Goal: Ask a question

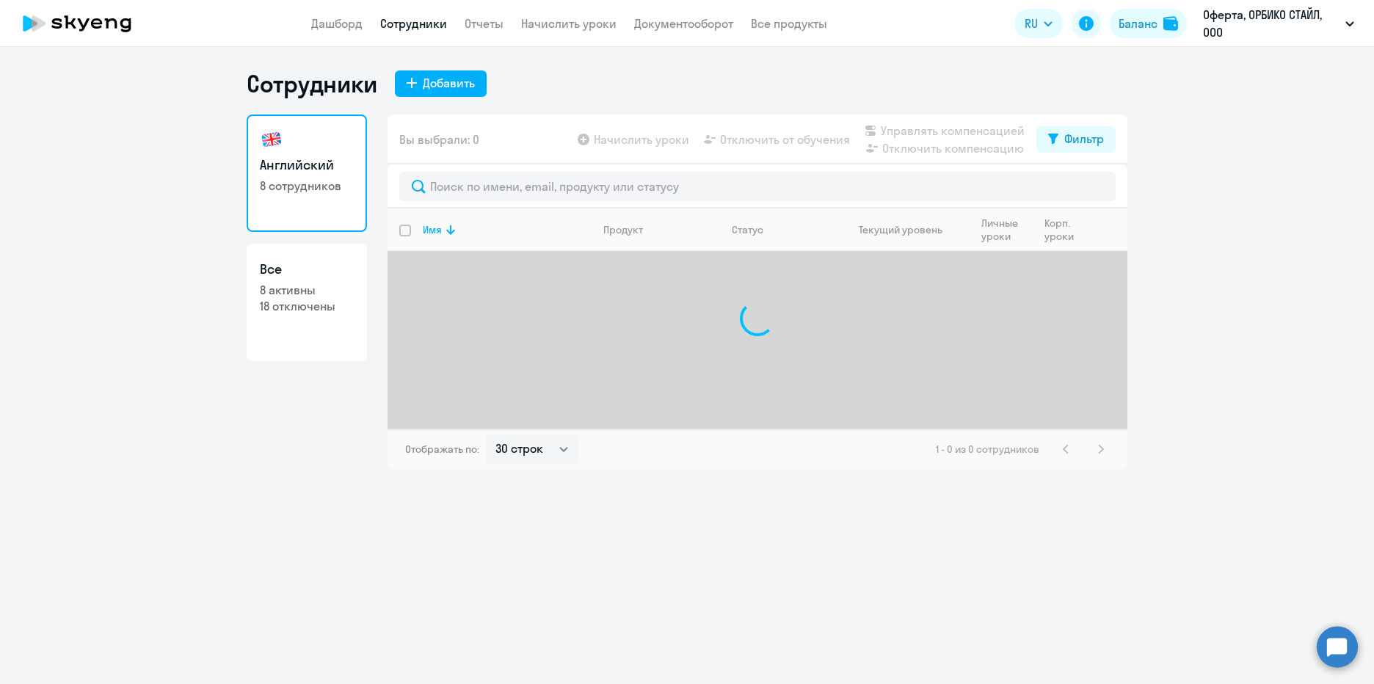
select select "30"
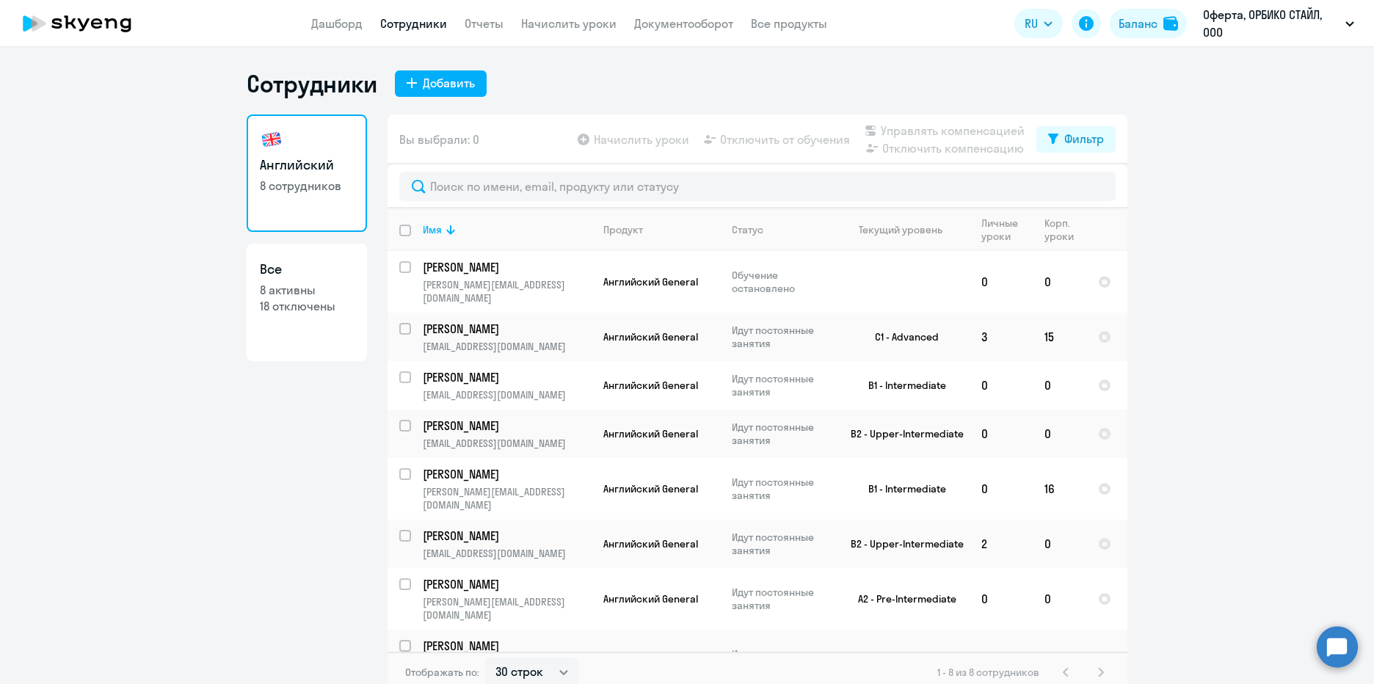
click at [1350, 650] on circle at bounding box center [1337, 646] width 41 height 41
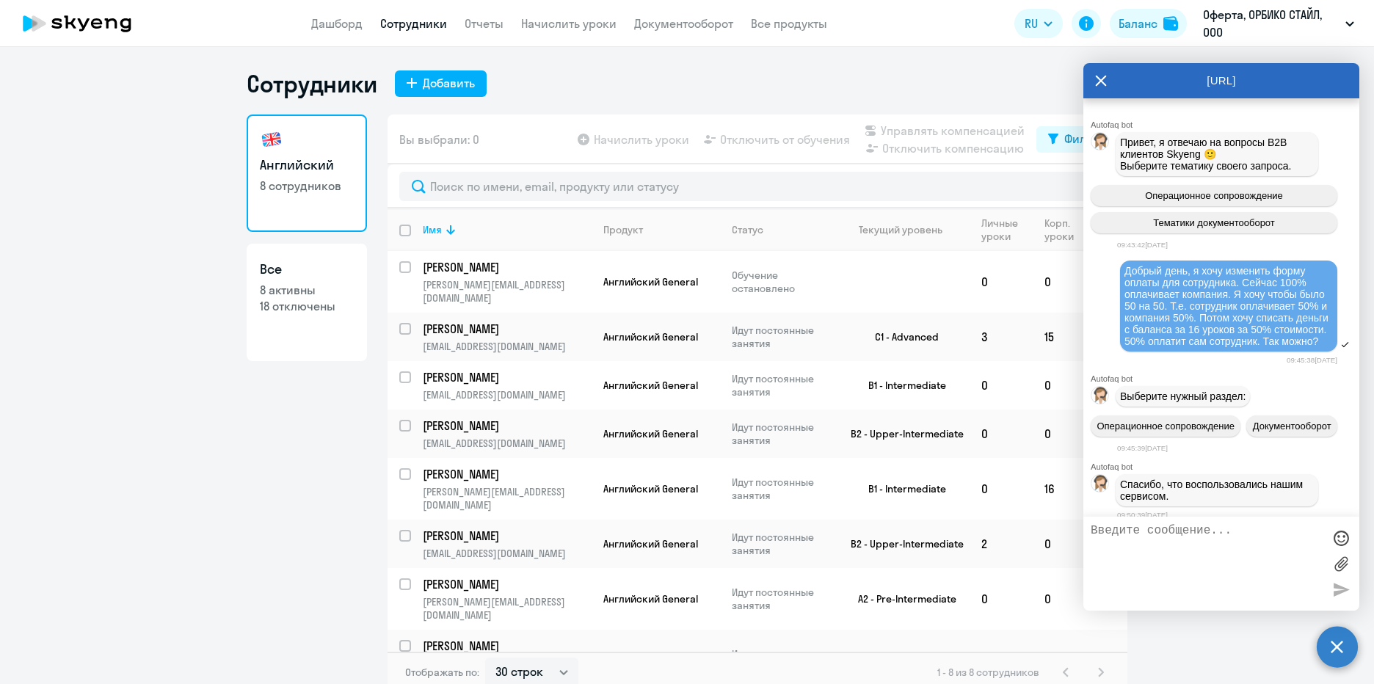
scroll to position [10095, 0]
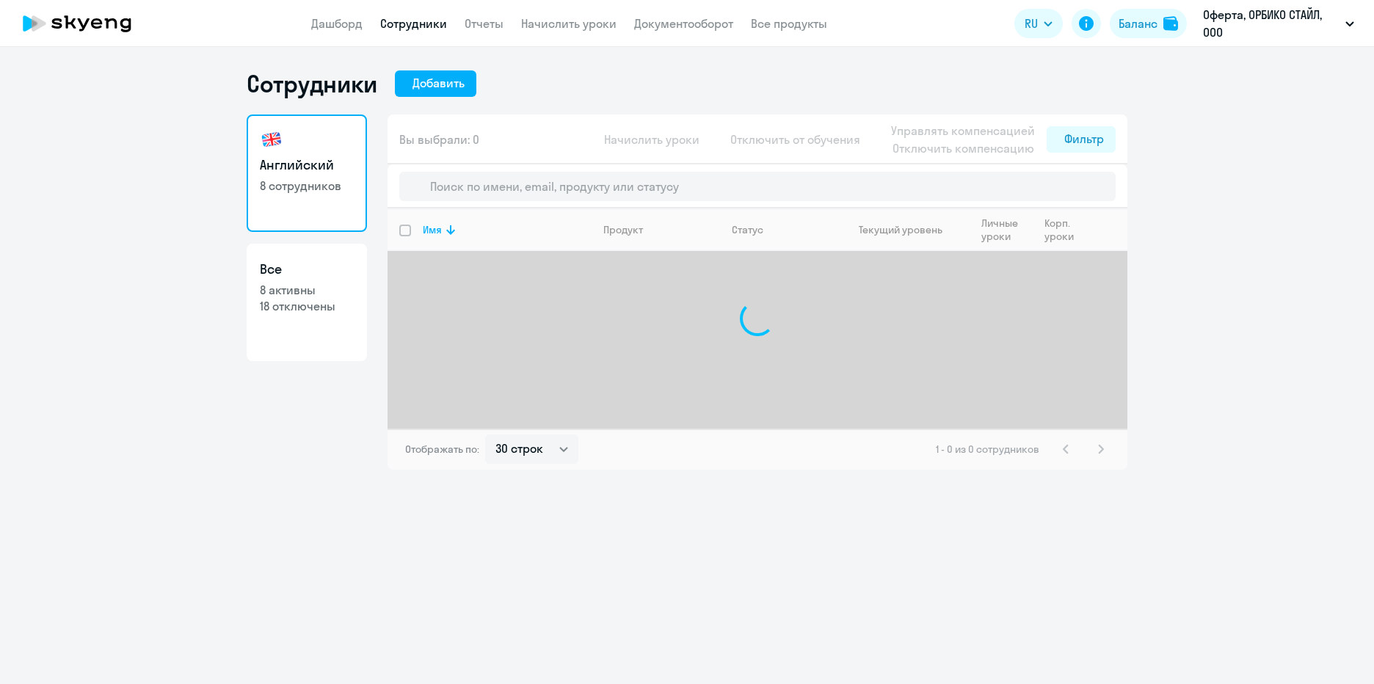
select select "30"
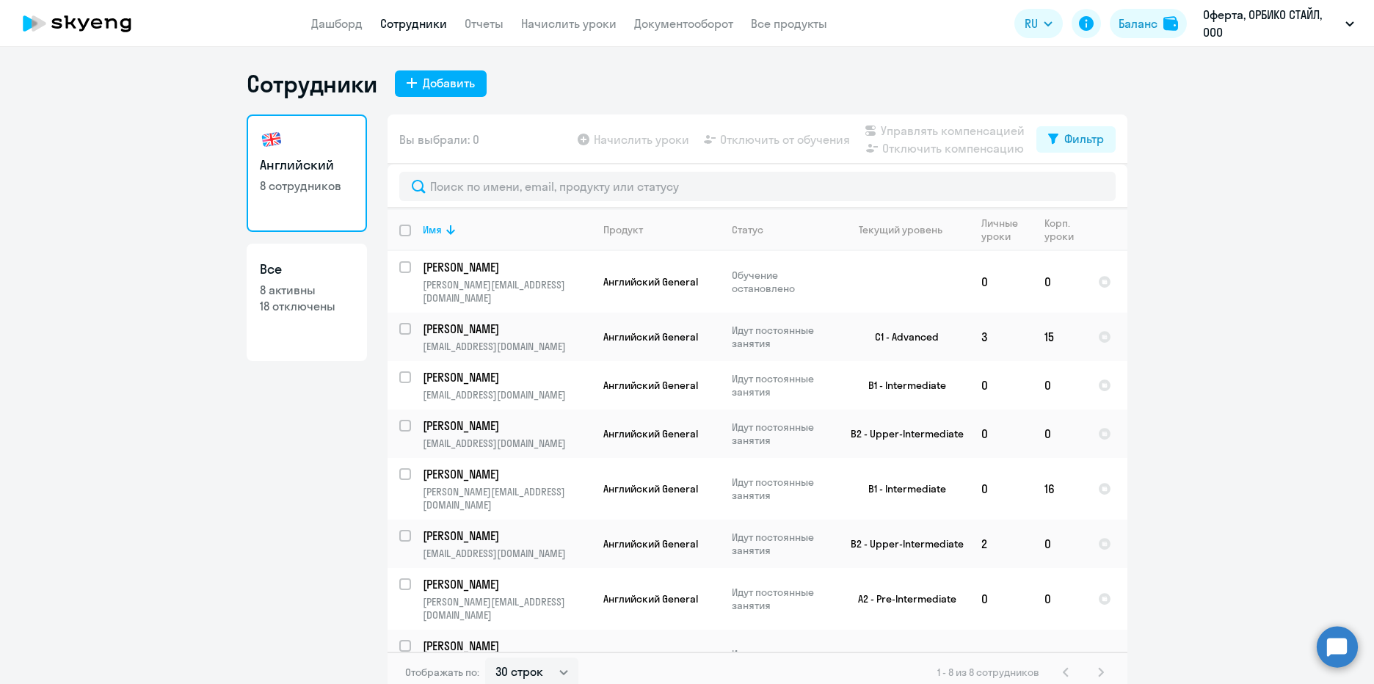
click at [1252, 472] on ng-component "Сотрудники Добавить Английский 8 сотрудников Все 8 активны 18 отключены Вы выбр…" at bounding box center [687, 381] width 1374 height 624
click at [551, 23] on link "Начислить уроки" at bounding box center [568, 23] width 95 height 15
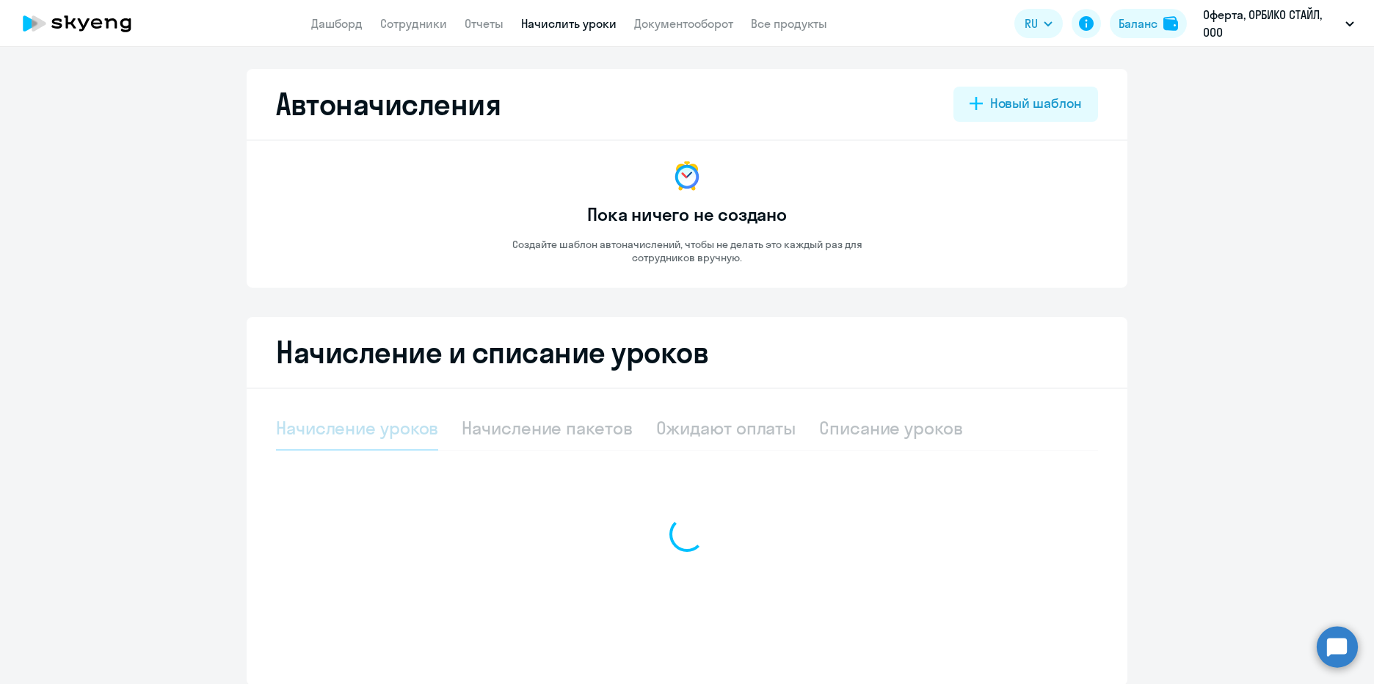
select select "10"
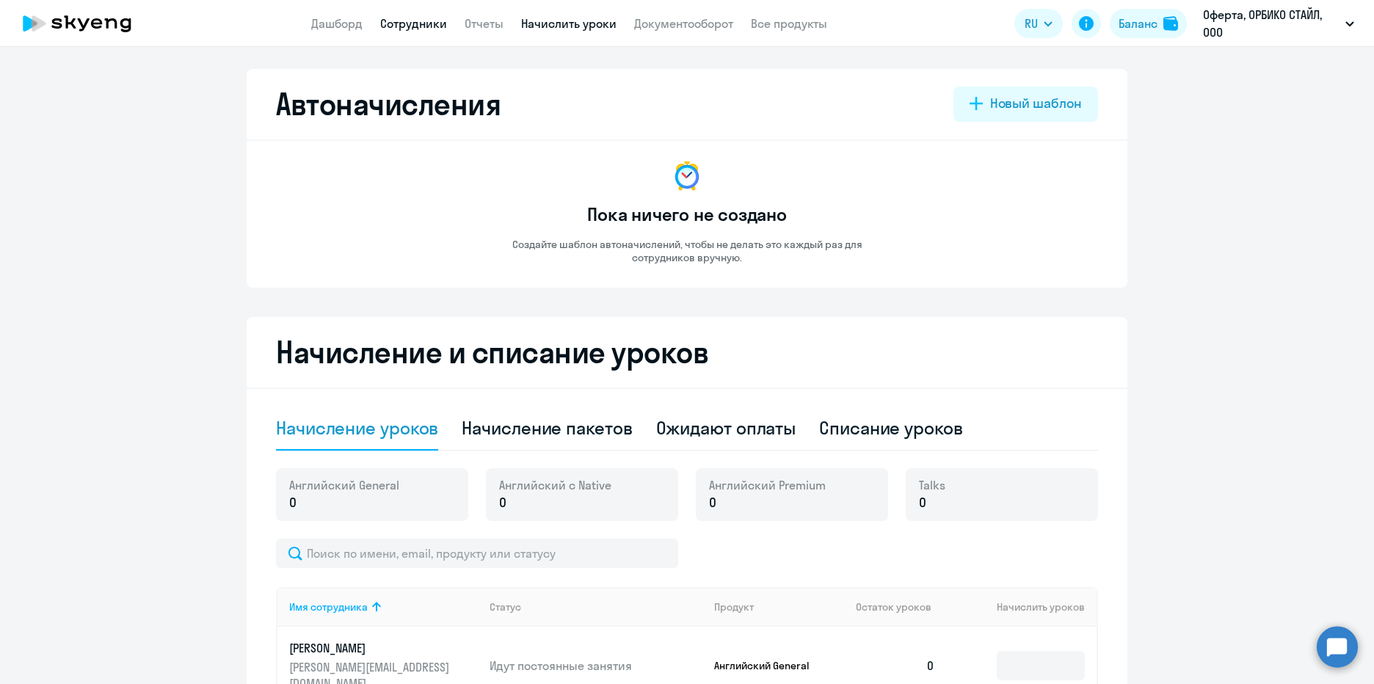
click at [427, 23] on link "Сотрудники" at bounding box center [413, 23] width 67 height 15
select select "30"
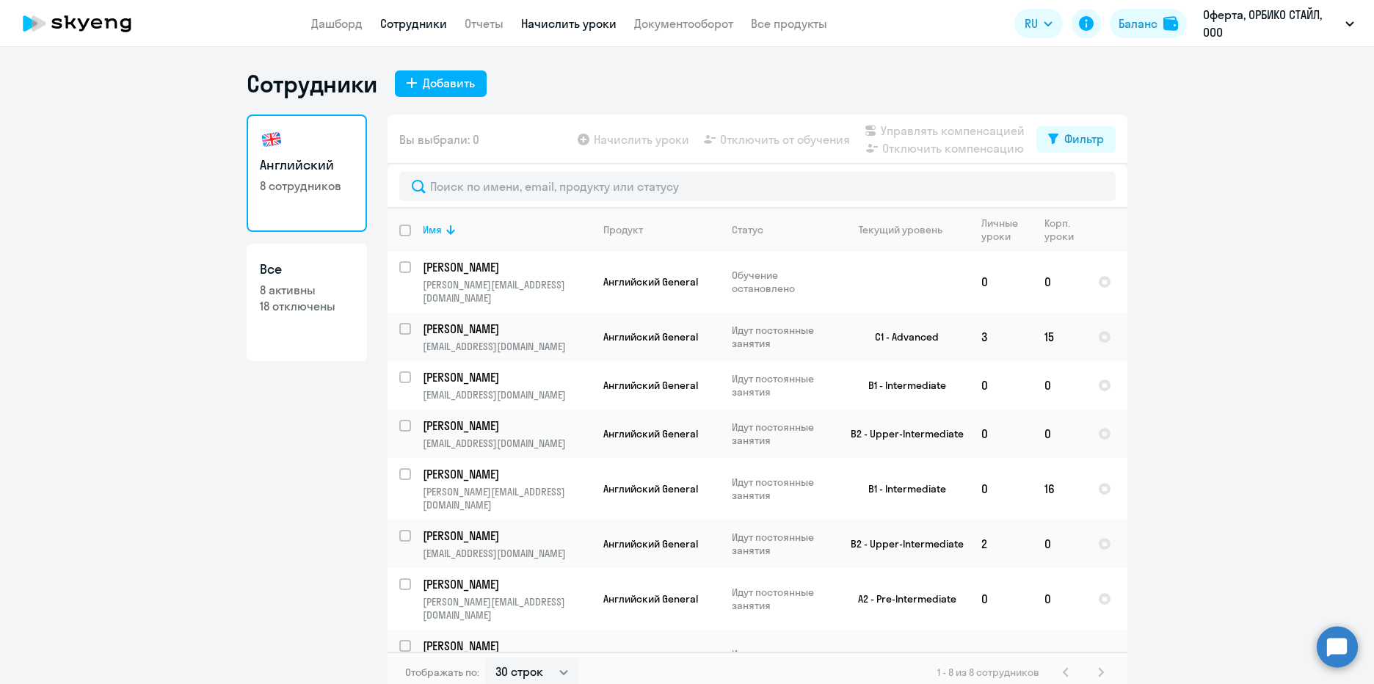
click at [601, 28] on link "Начислить уроки" at bounding box center [568, 23] width 95 height 15
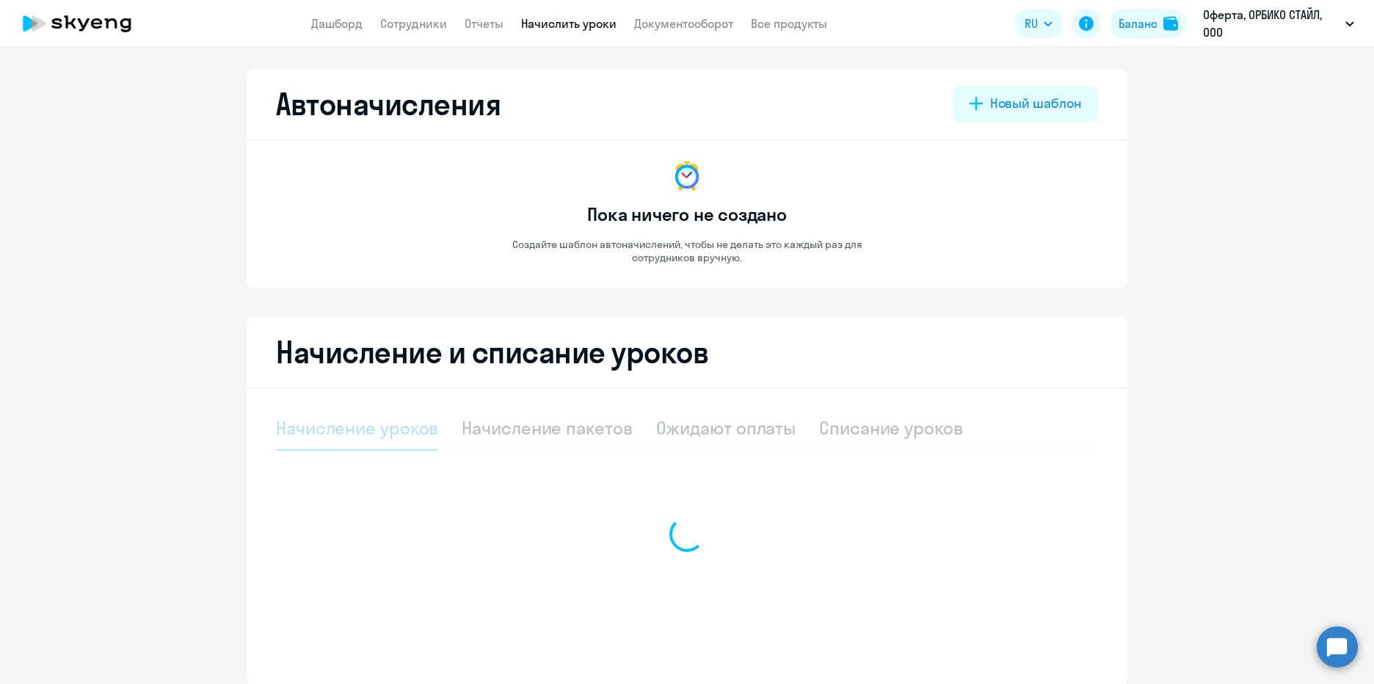
select select "10"
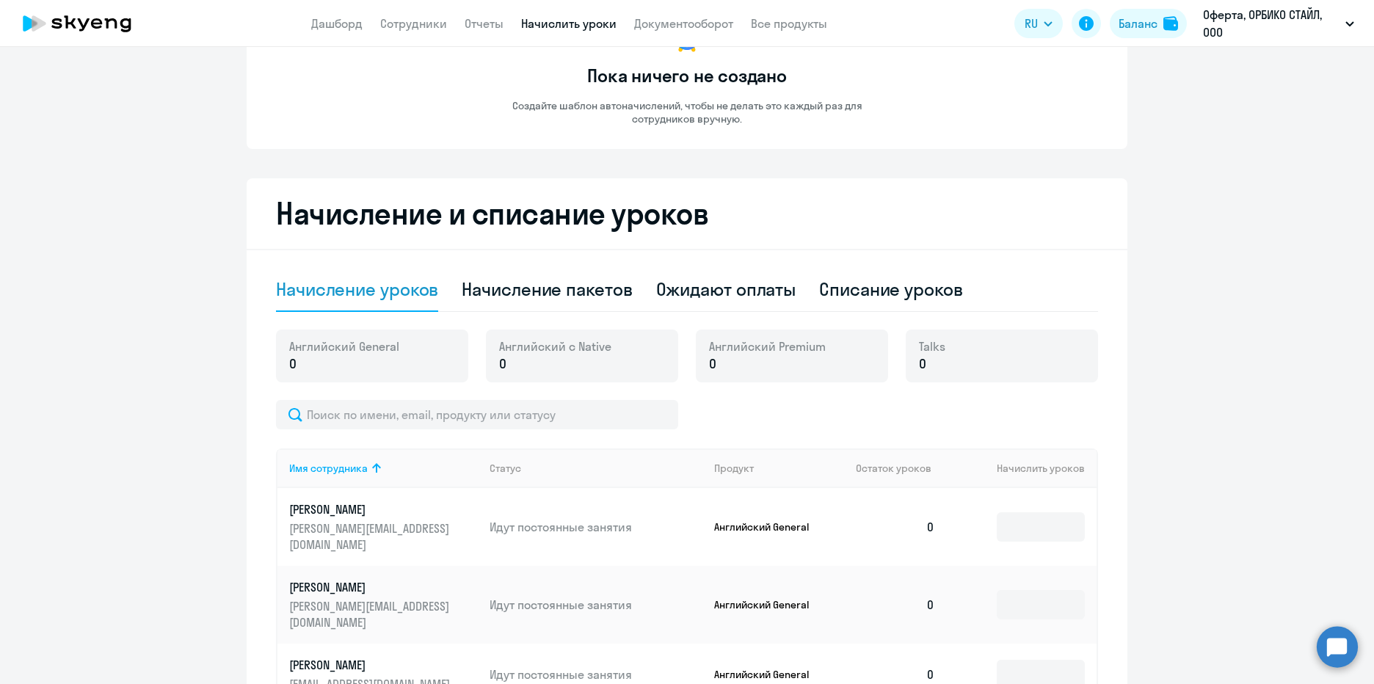
scroll to position [73, 0]
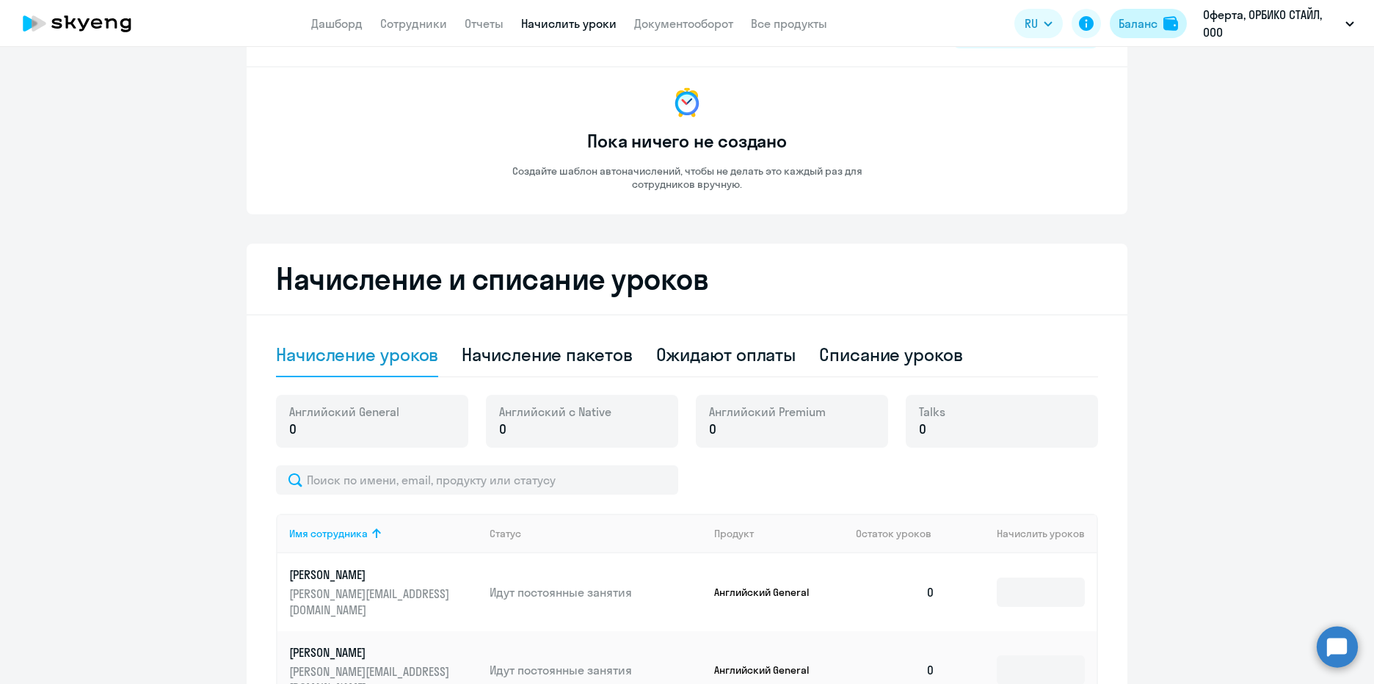
click at [1123, 18] on div "Баланс" at bounding box center [1138, 24] width 39 height 18
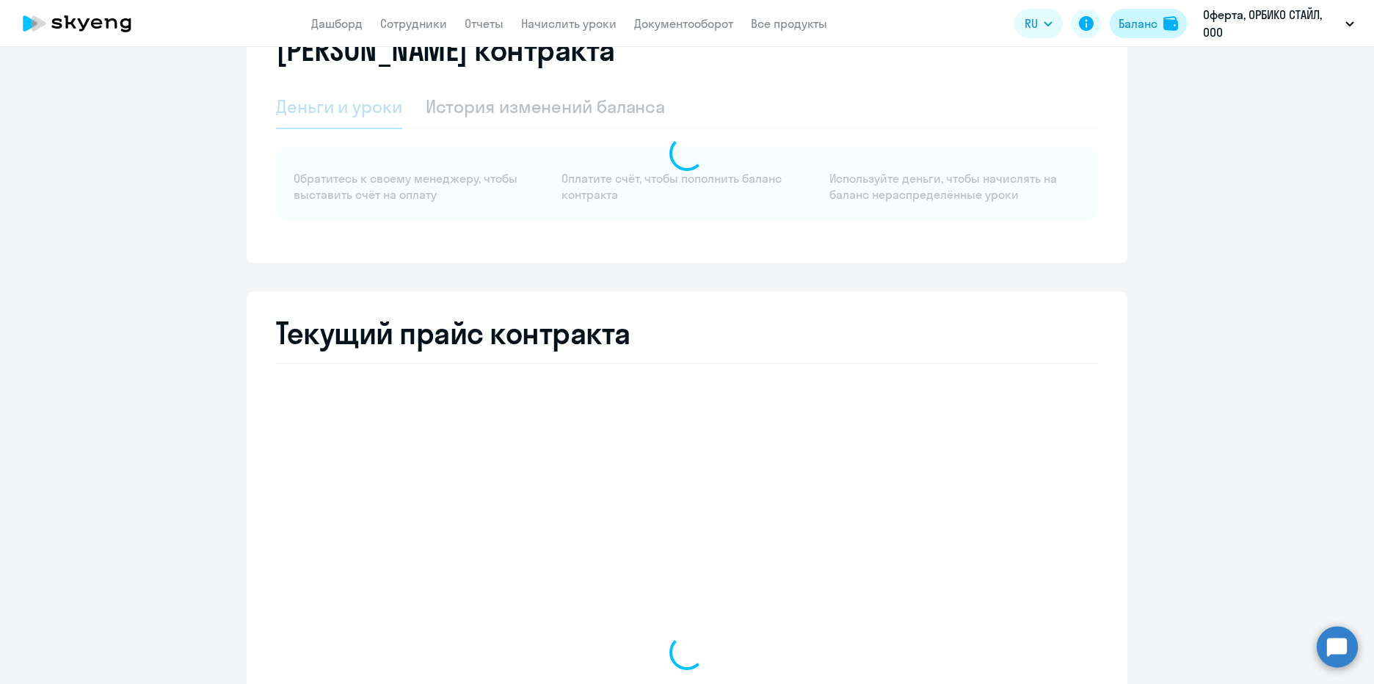
select select "english_adult_not_native_speaker"
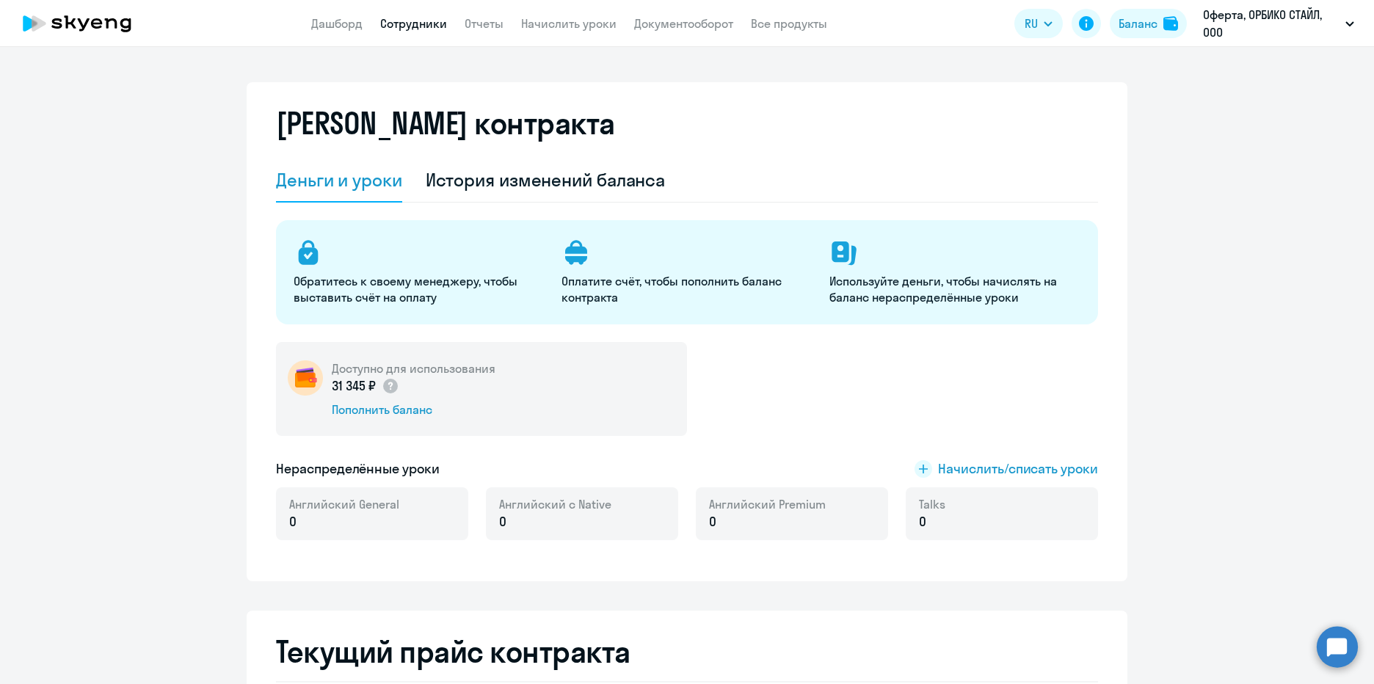
click at [410, 23] on link "Сотрудники" at bounding box center [413, 23] width 67 height 15
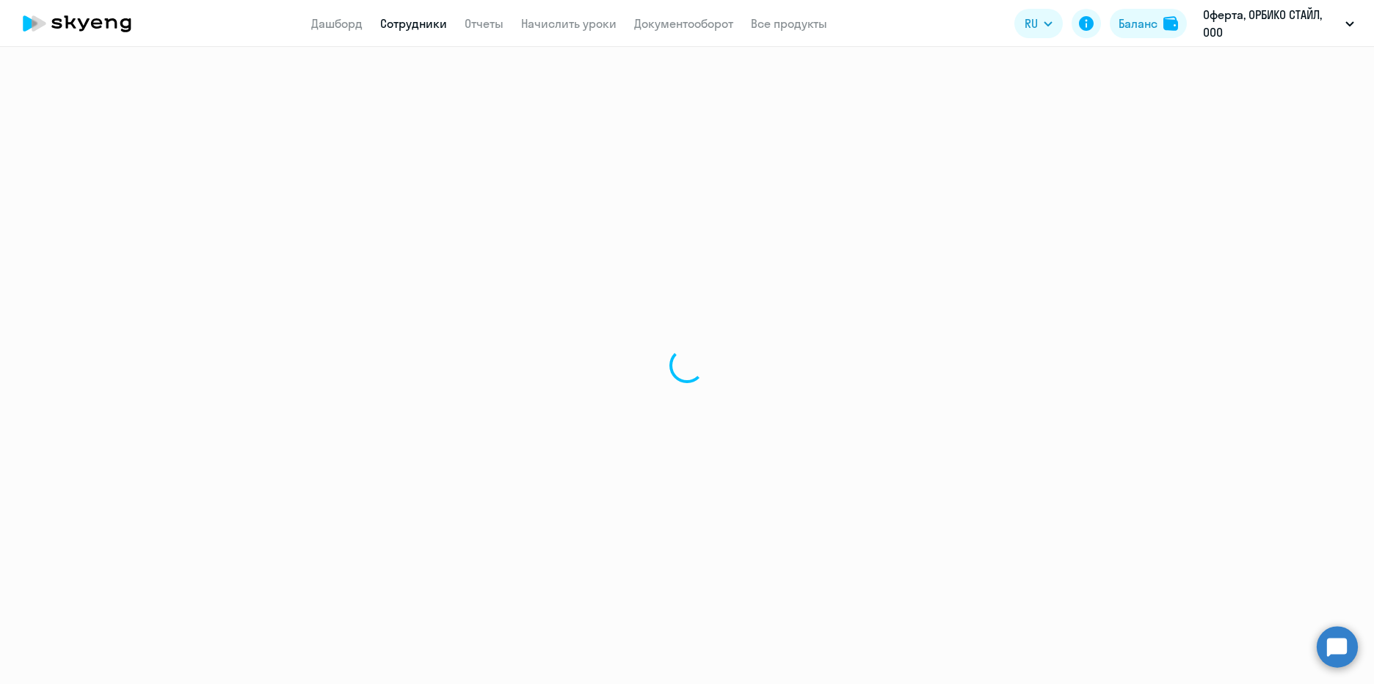
select select "30"
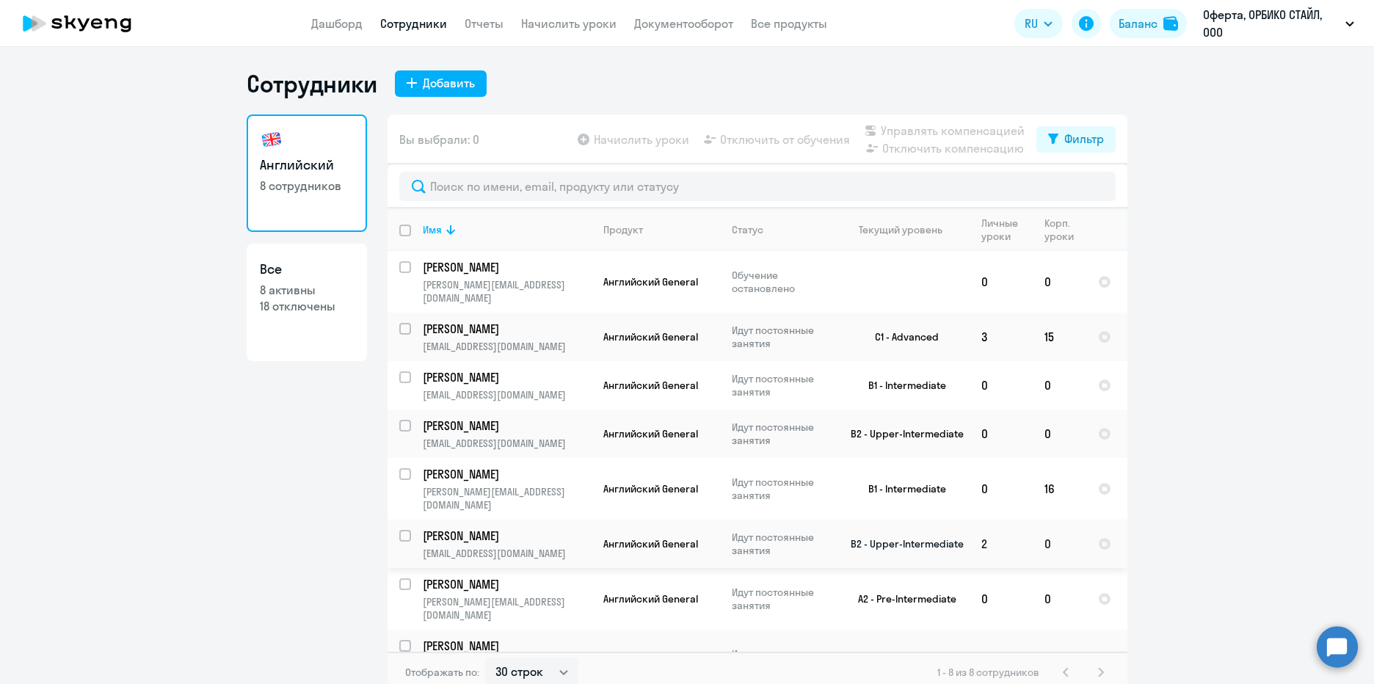
click at [406, 530] on input "select row 17792268" at bounding box center [413, 544] width 29 height 29
checkbox input "true"
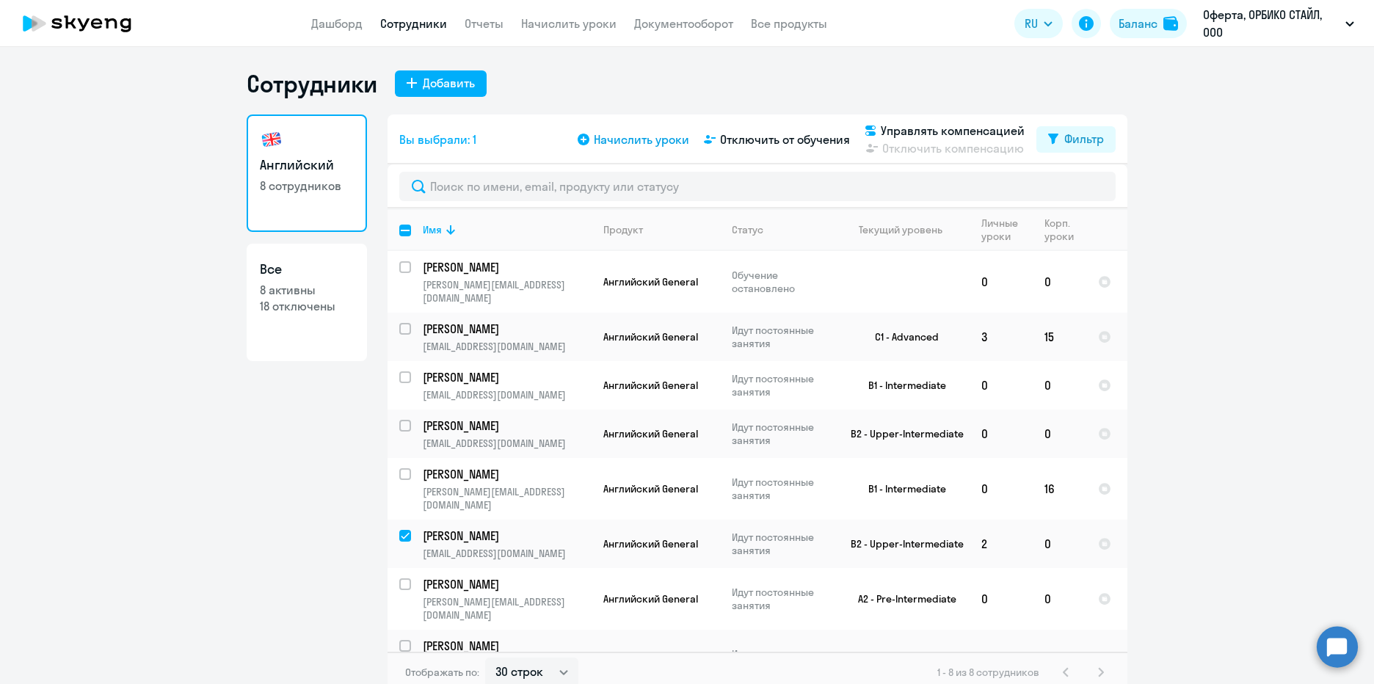
click at [667, 142] on span "Начислить уроки" at bounding box center [641, 140] width 95 height 18
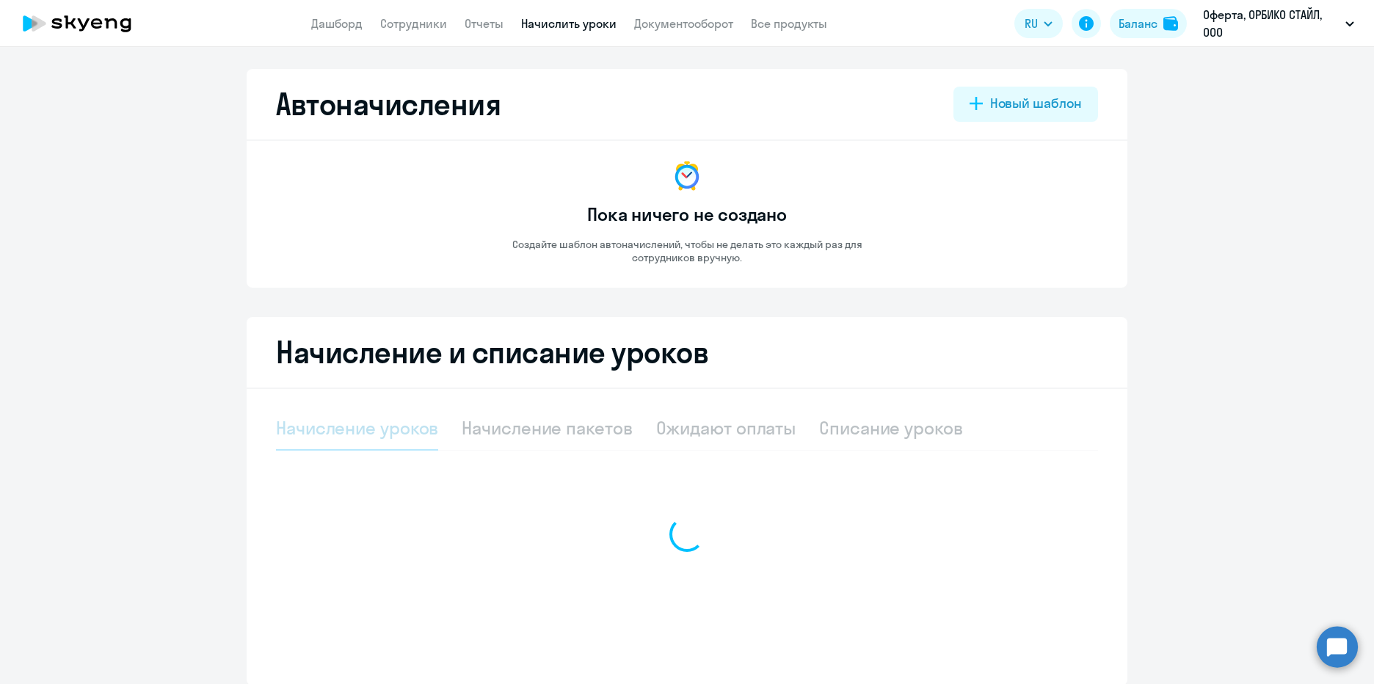
select select "10"
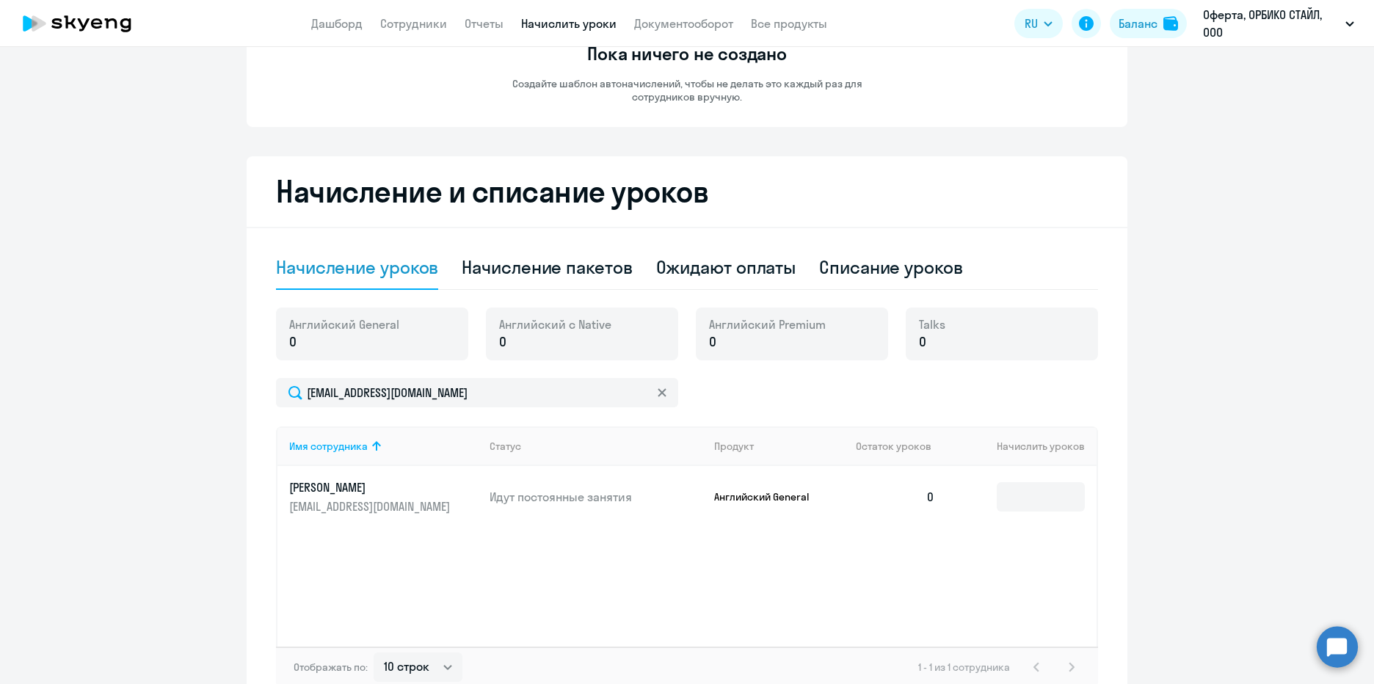
scroll to position [247, 0]
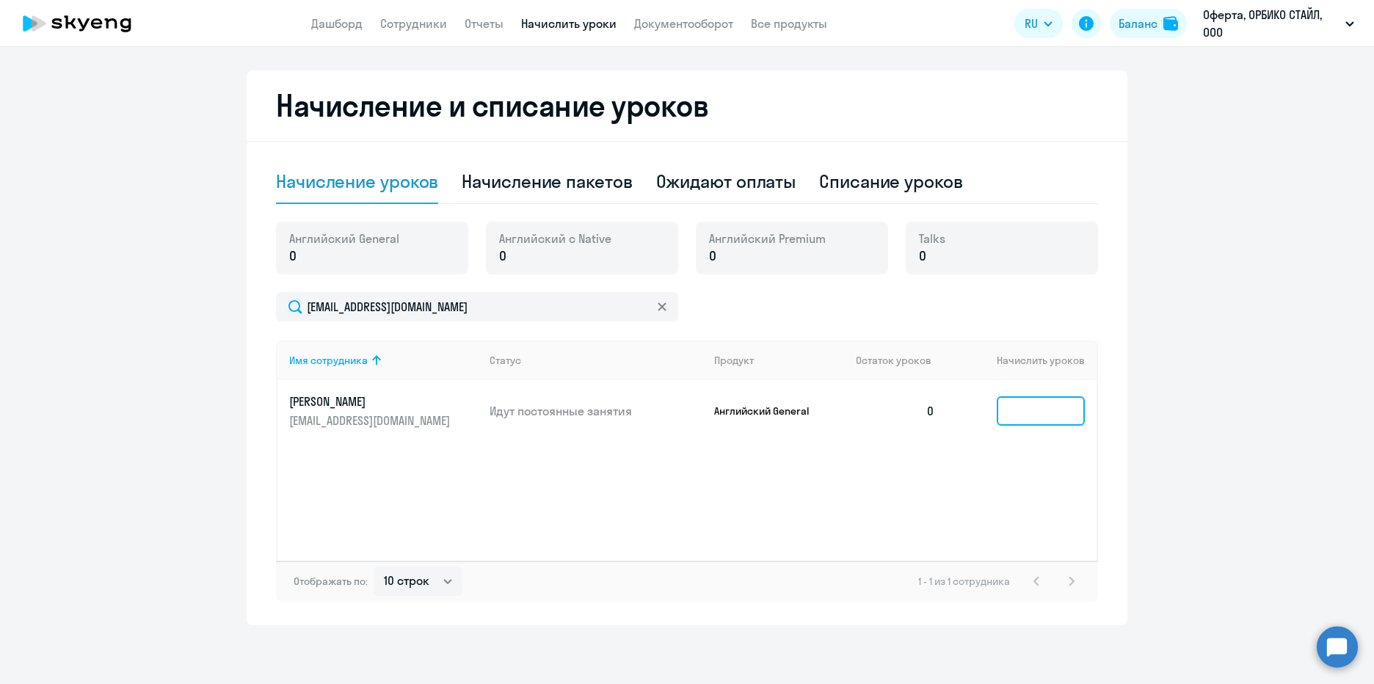
click at [1042, 415] on input at bounding box center [1041, 410] width 88 height 29
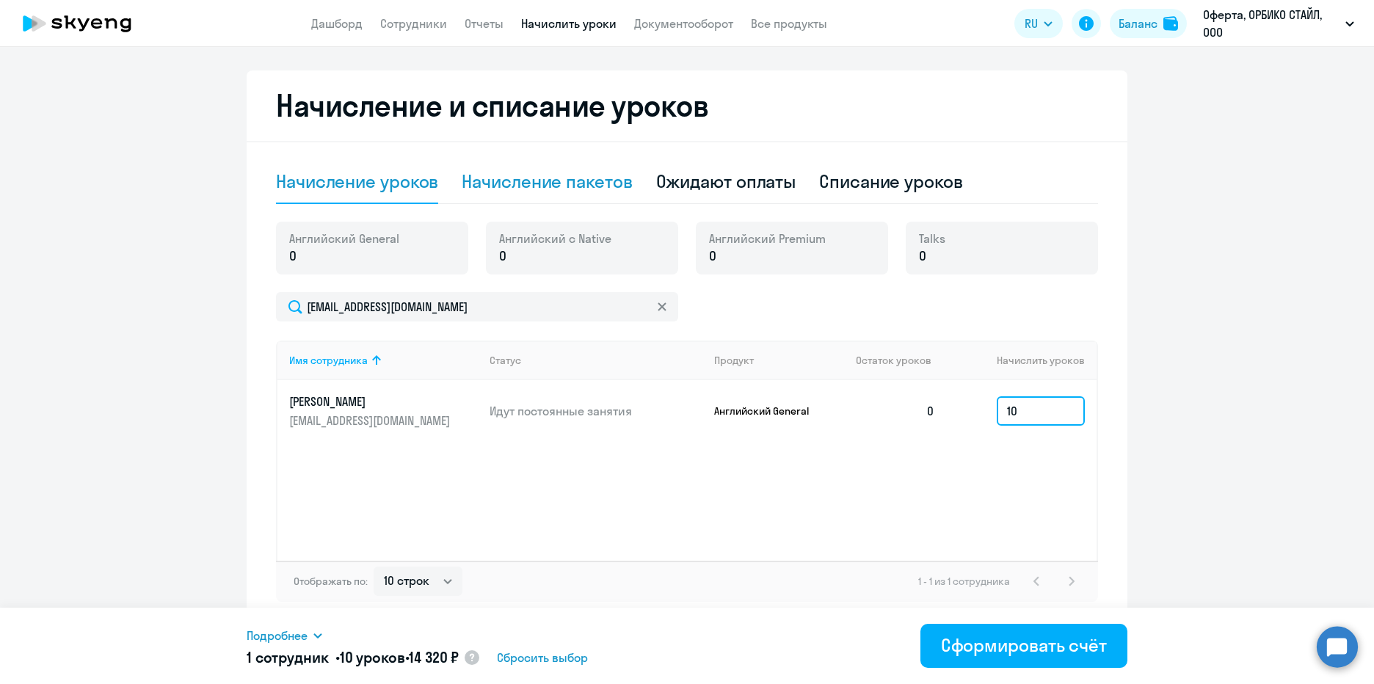
type input "10"
click at [531, 185] on div "Начисление пакетов" at bounding box center [547, 181] width 170 height 23
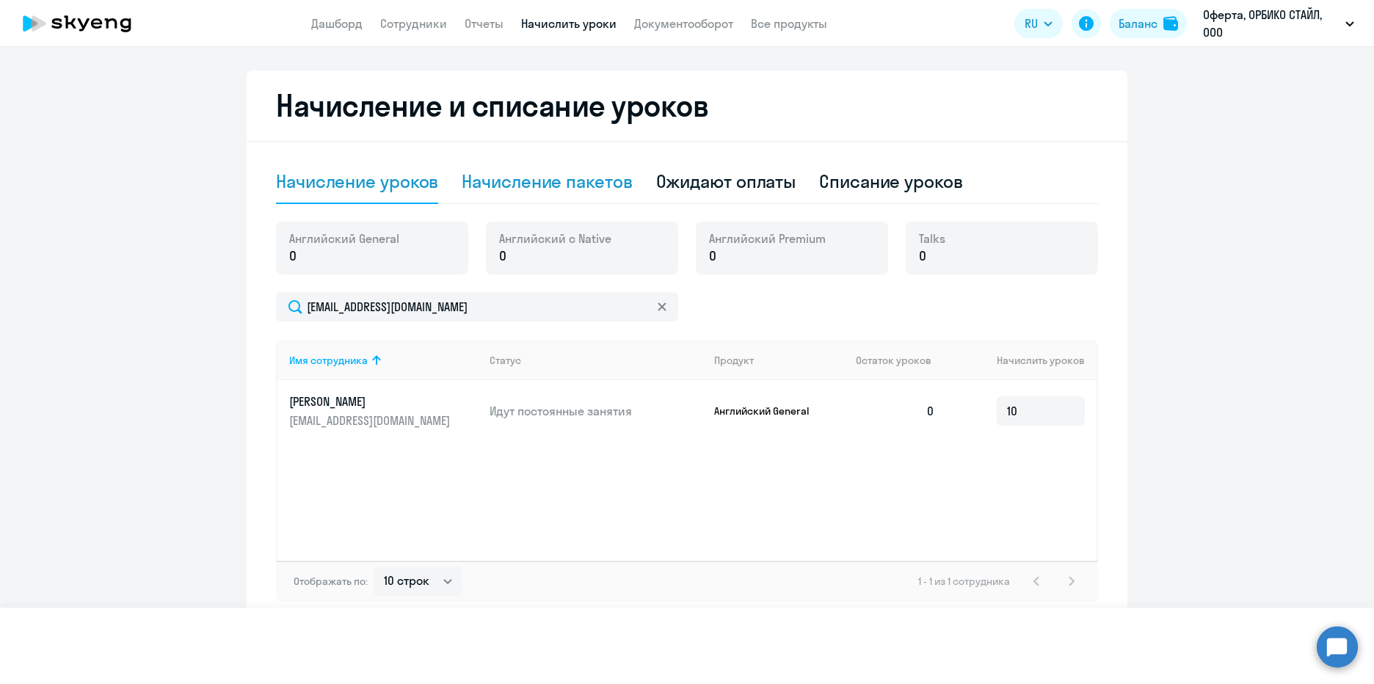
select select "10"
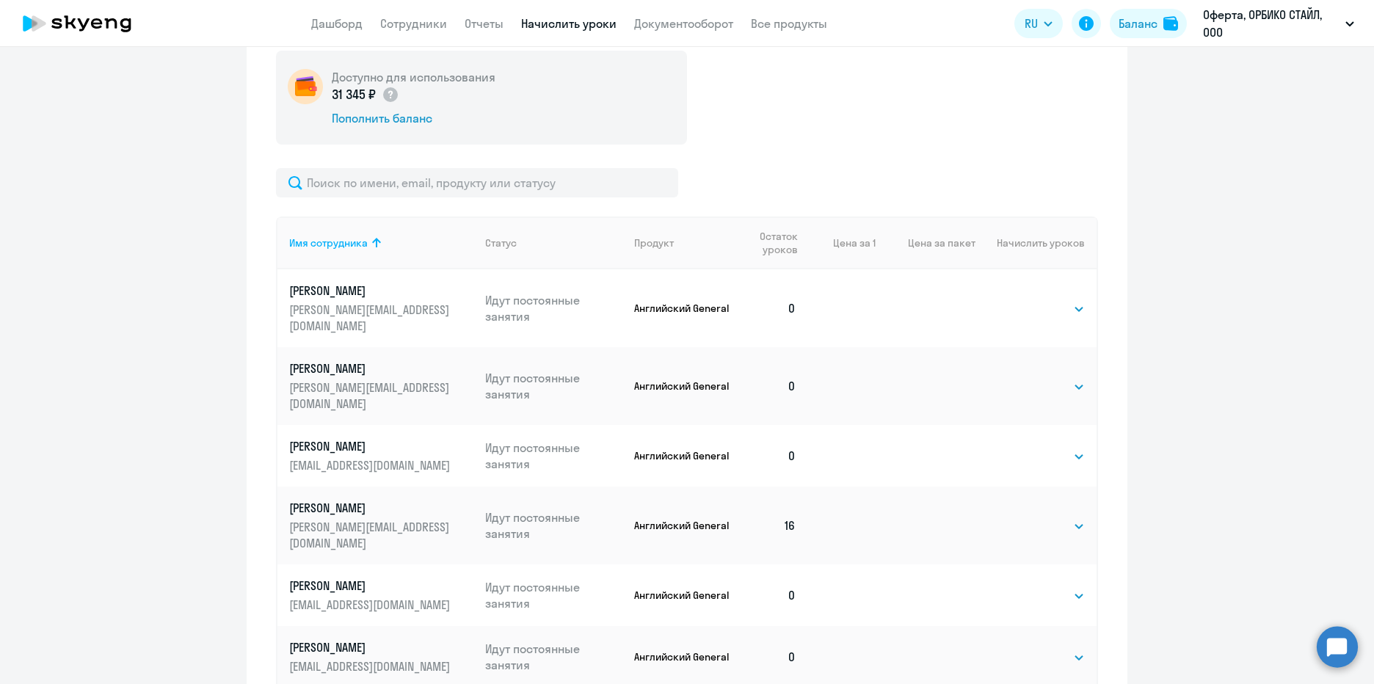
scroll to position [411, 0]
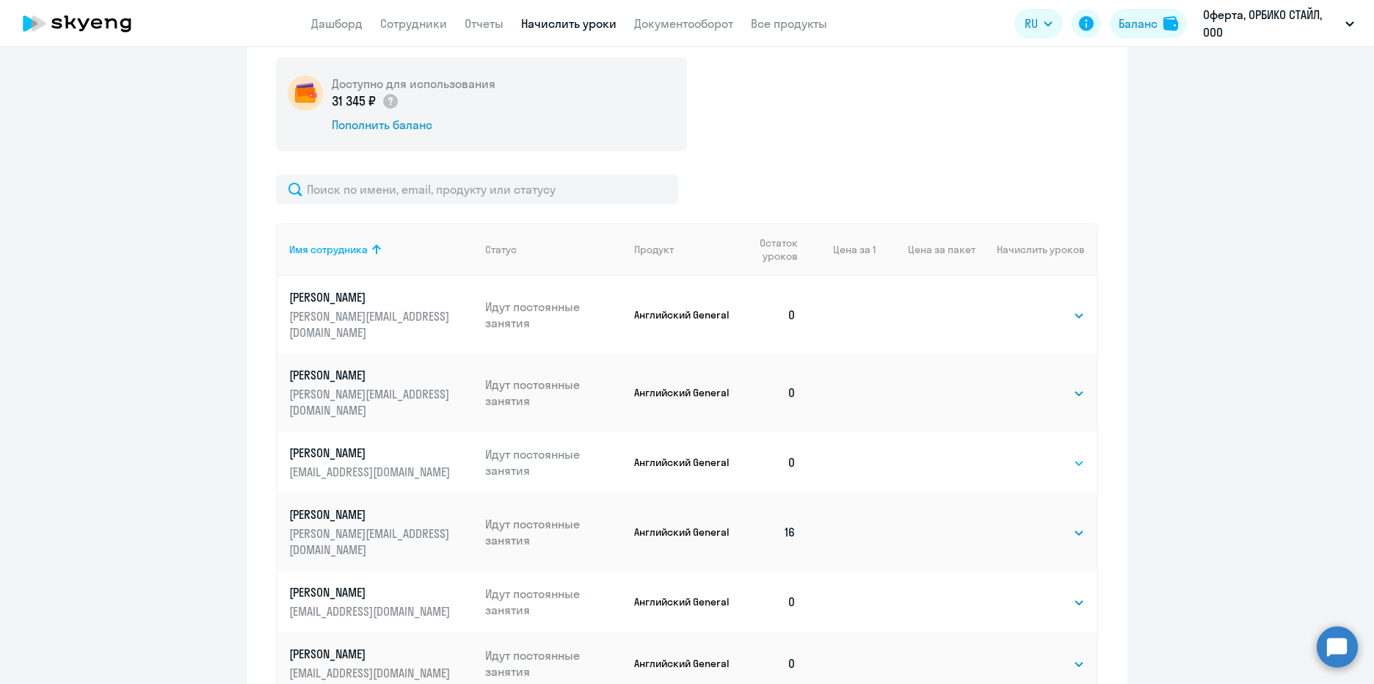
click at [1068, 454] on select "Выбрать 4 8 16 32 64 96 128" at bounding box center [1055, 463] width 60 height 18
select select "8"
click at [1025, 454] on select "Выбрать 4 8 16 32 64 96 128" at bounding box center [1055, 463] width 60 height 18
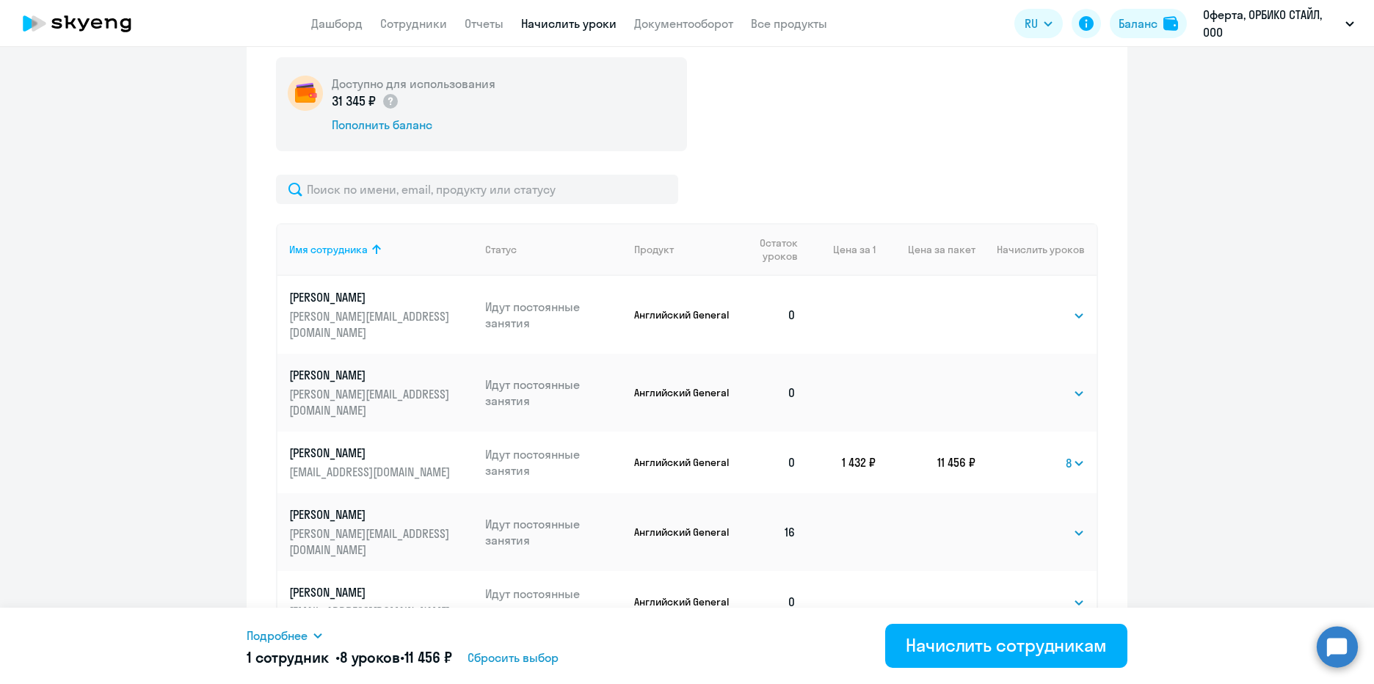
scroll to position [558, 0]
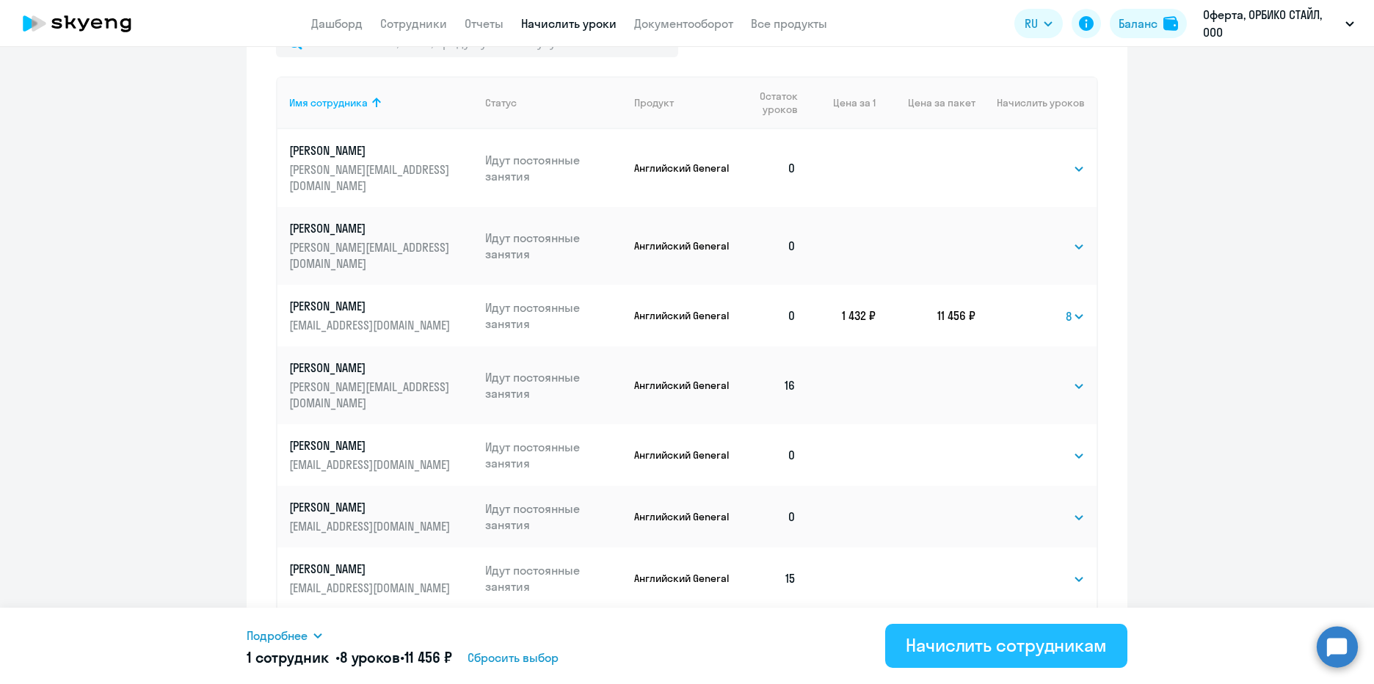
click at [1081, 647] on div "Начислить сотрудникам" at bounding box center [1006, 644] width 201 height 23
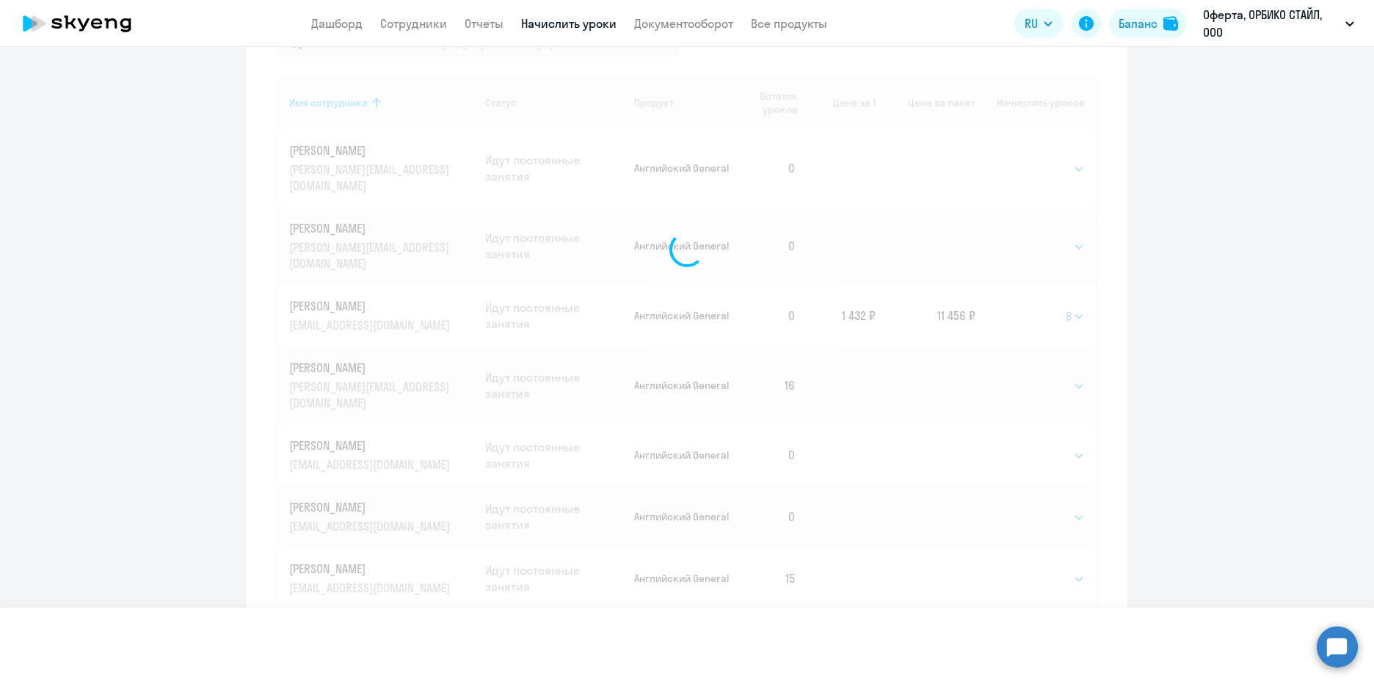
select select
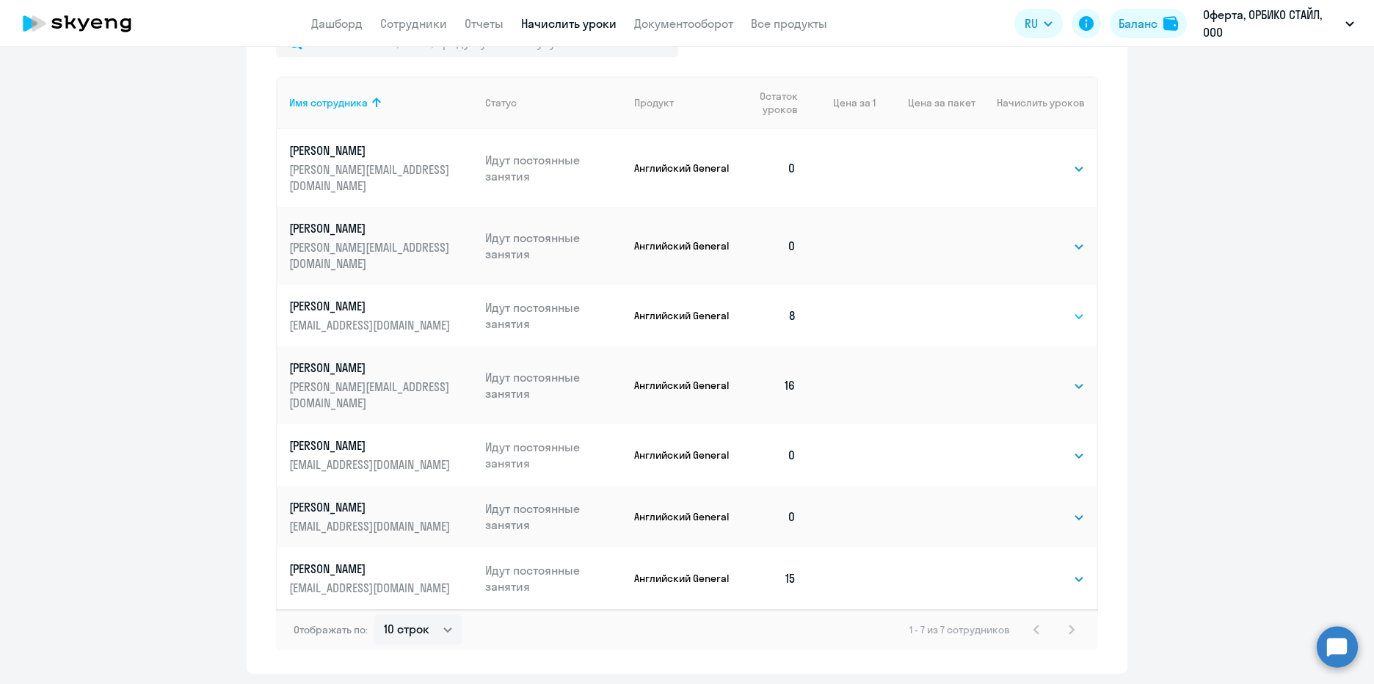
click at [1074, 308] on select "Выбрать 4 8 16 32 64 96 128" at bounding box center [1055, 317] width 60 height 18
click at [1202, 271] on ng-component "Автоначисления Новый шаблон Пока ничего не создано Создайте шаблон автоначислен…" at bounding box center [687, 92] width 1374 height 1163
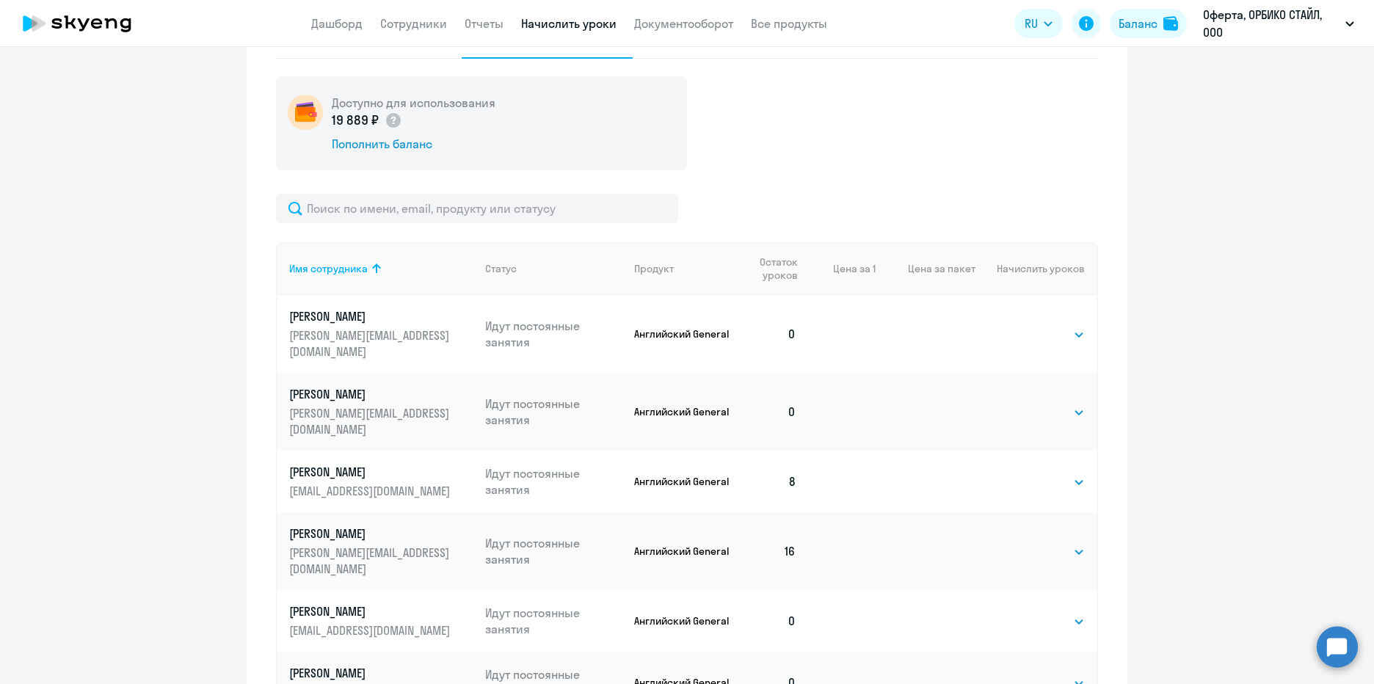
scroll to position [338, 0]
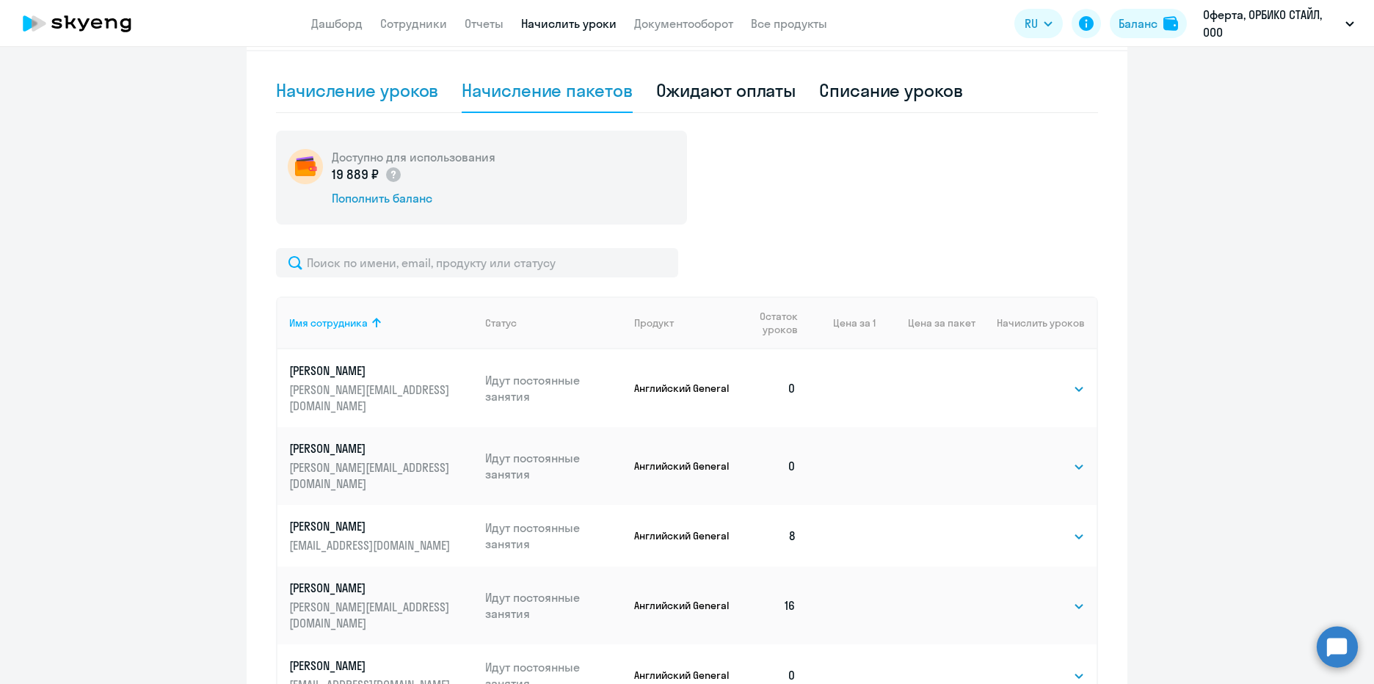
click at [422, 92] on div "Начисление уроков" at bounding box center [357, 90] width 162 height 23
select select "10"
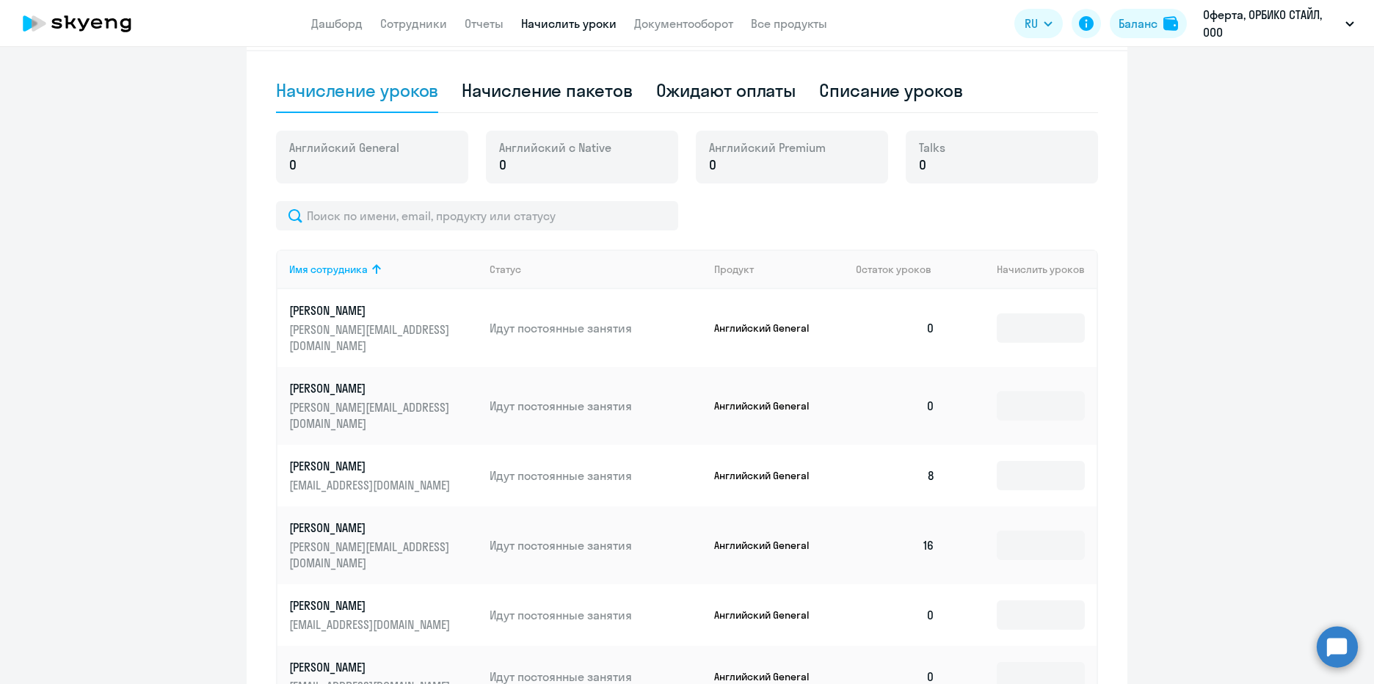
click at [406, 156] on div "Английский General 0" at bounding box center [372, 157] width 192 height 53
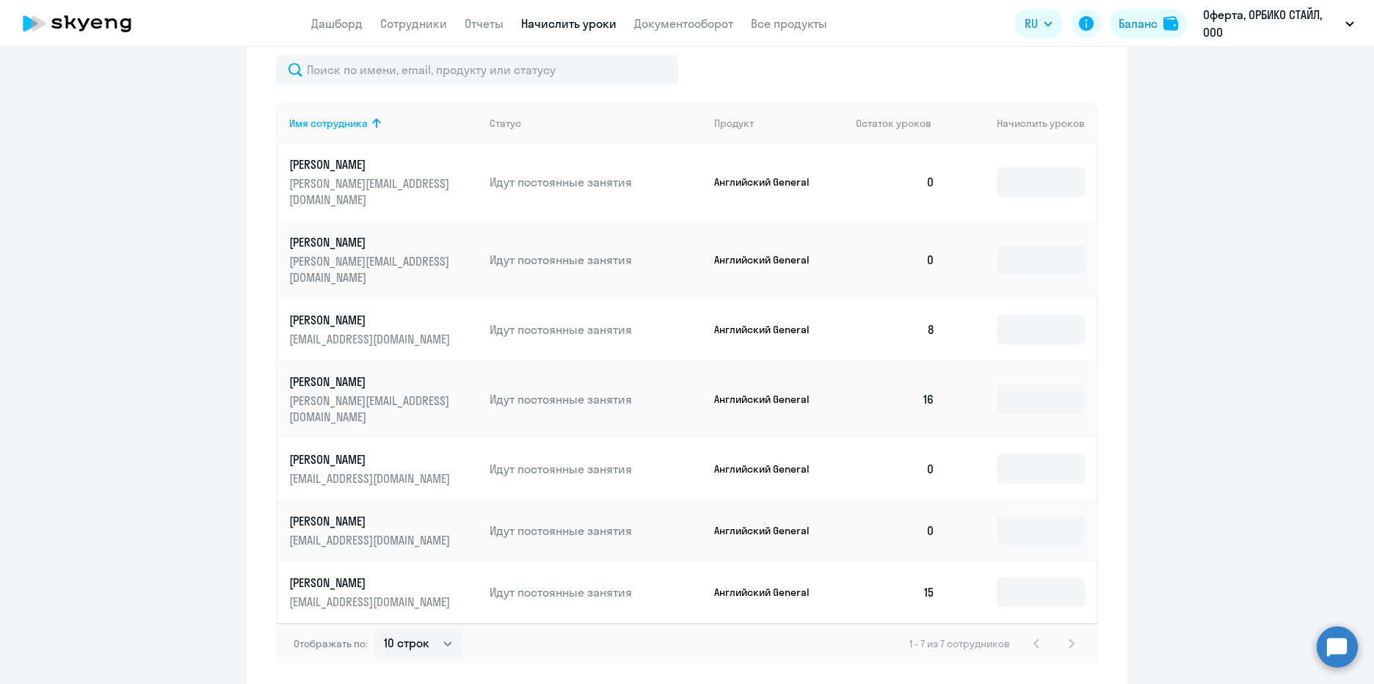
scroll to position [498, 0]
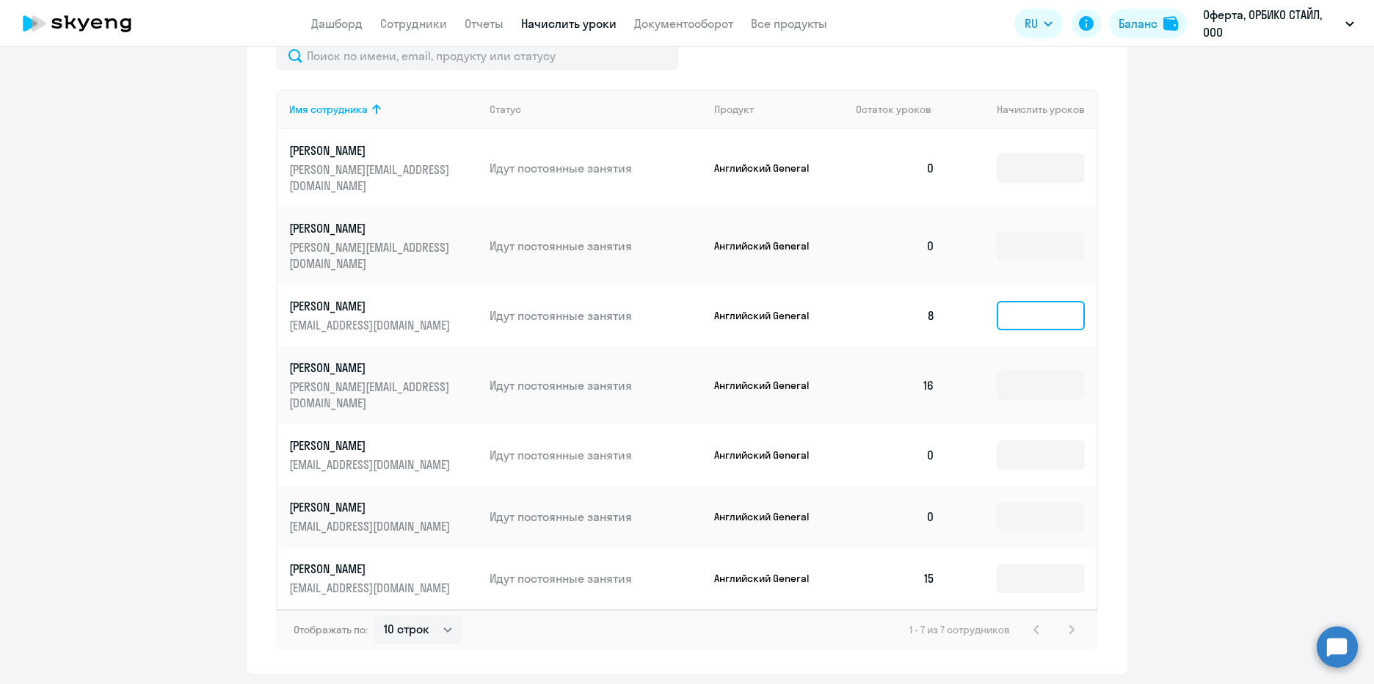
click at [1050, 301] on input at bounding box center [1041, 315] width 88 height 29
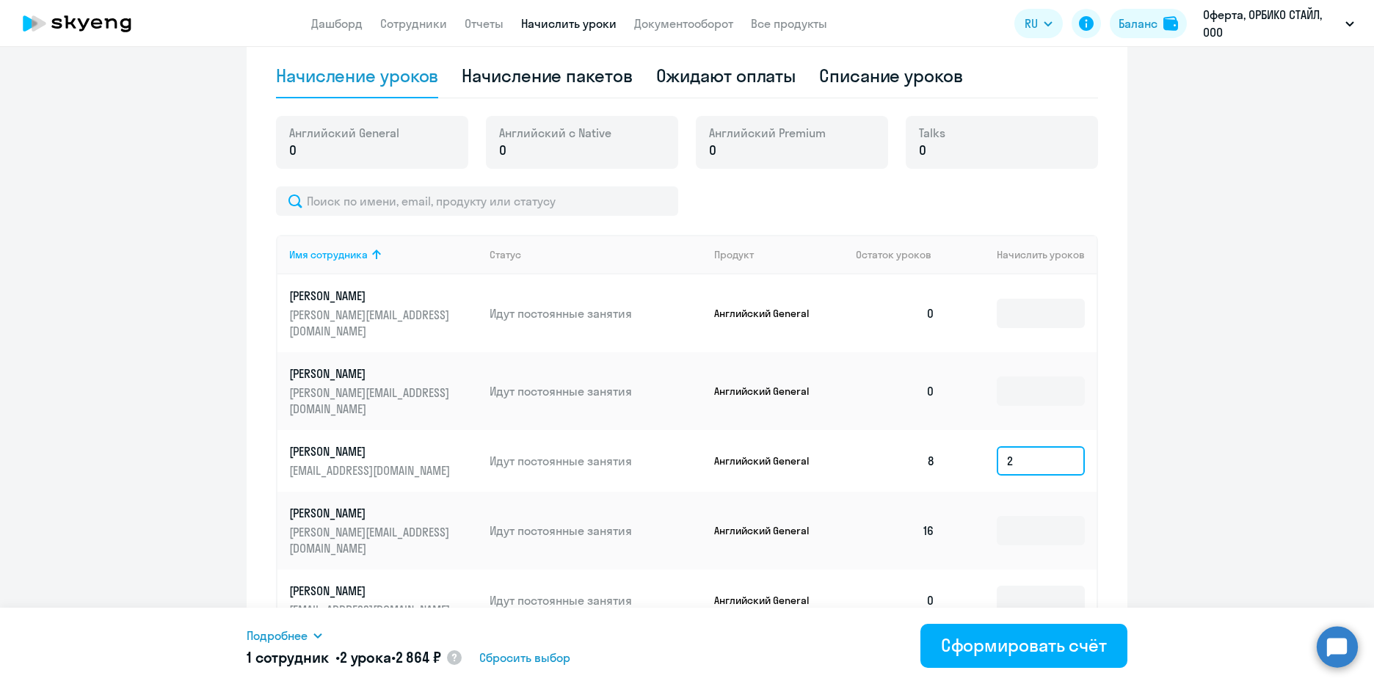
scroll to position [351, 0]
type input "2"
click at [1343, 647] on circle at bounding box center [1337, 646] width 41 height 41
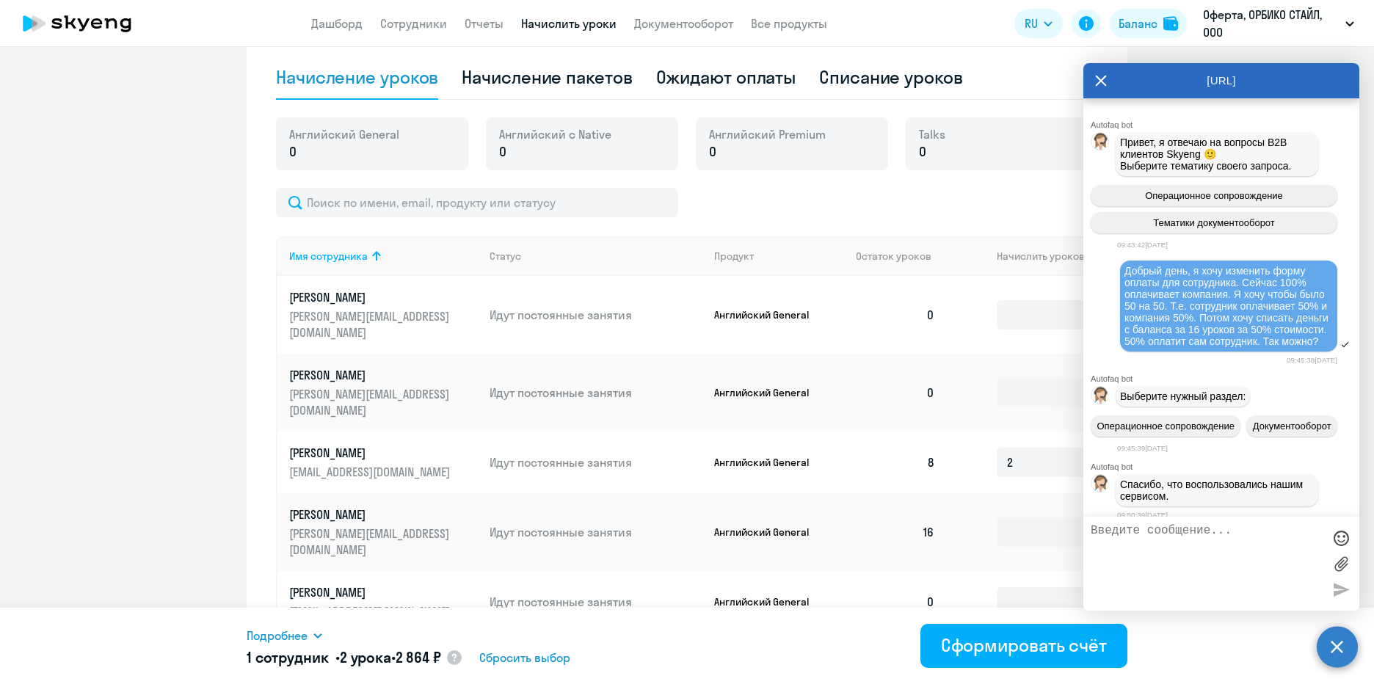
scroll to position [10095, 0]
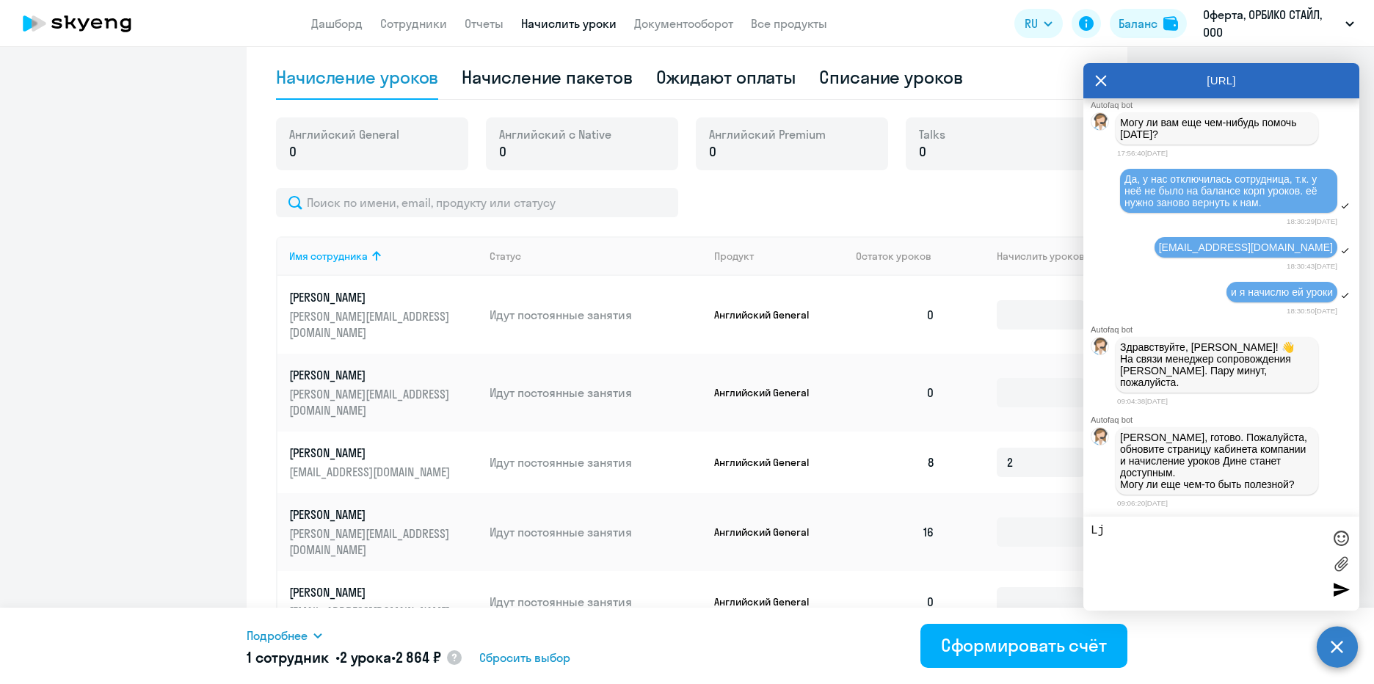
type textarea "L"
click at [1162, 531] on textarea "Добрй день. а как начислить не уро" at bounding box center [1207, 563] width 232 height 79
click at [1182, 555] on textarea "Добрый день, а как начислить не уро" at bounding box center [1207, 563] width 232 height 79
click at [1121, 547] on textarea "Добрый день, а как начислить не уро" at bounding box center [1207, 563] width 232 height 79
type textarea "Добрый день, а как начислить не пакеты и уроки, чтобы сумма списалась с баланса?"
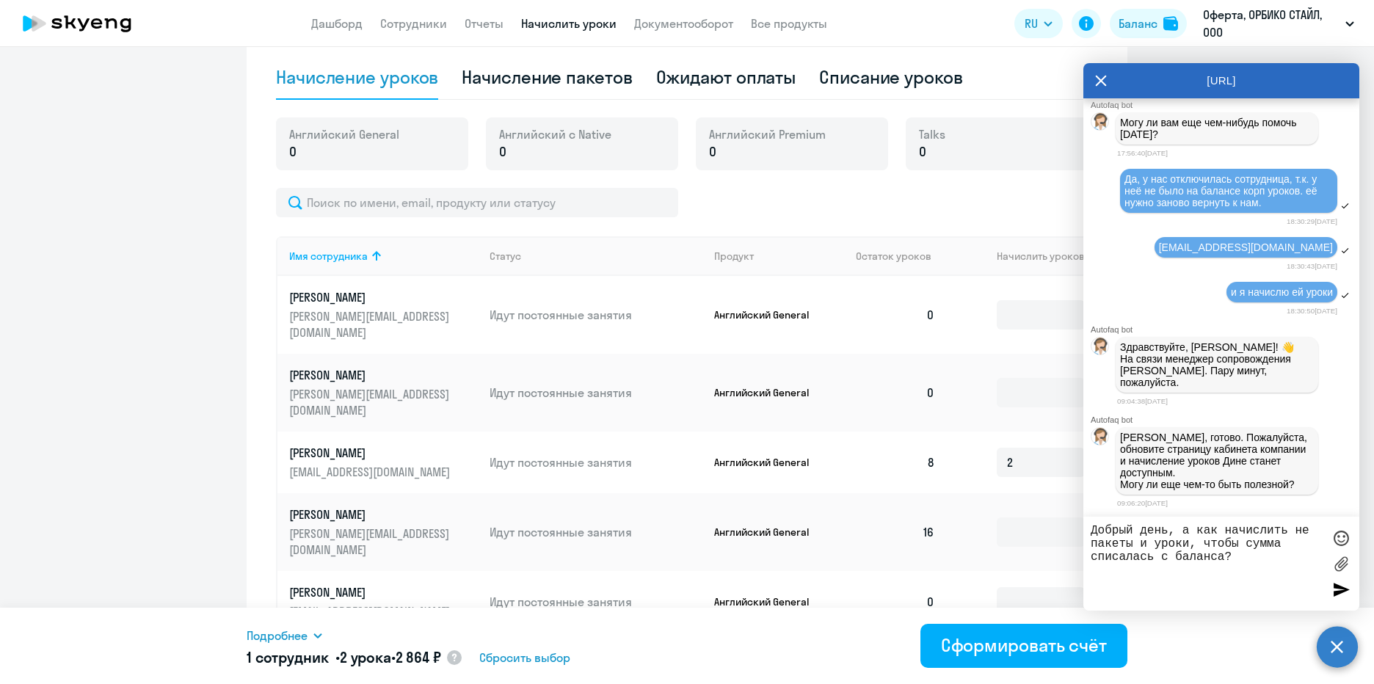
click at [1337, 590] on div at bounding box center [1341, 589] width 22 height 22
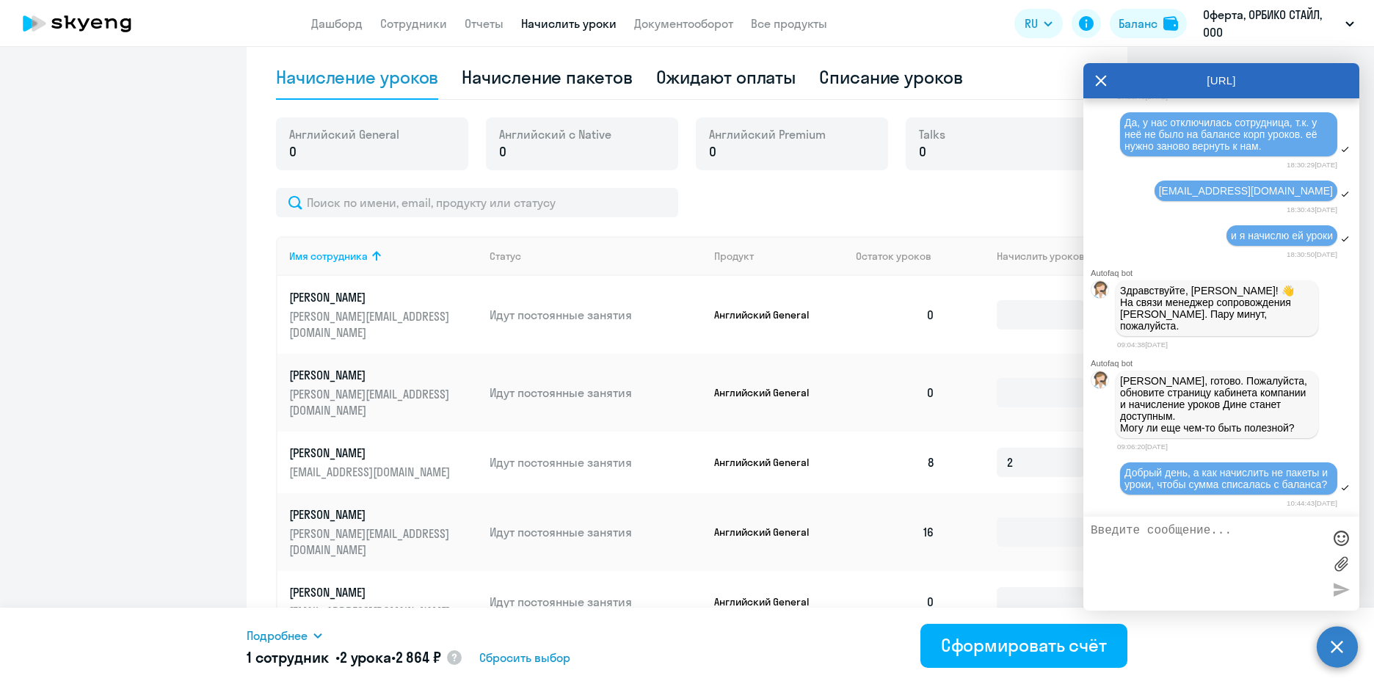
scroll to position [10163, 0]
click at [1047, 197] on div at bounding box center [687, 202] width 822 height 29
click at [1101, 80] on icon at bounding box center [1101, 81] width 11 height 11
